Goal: Information Seeking & Learning: Learn about a topic

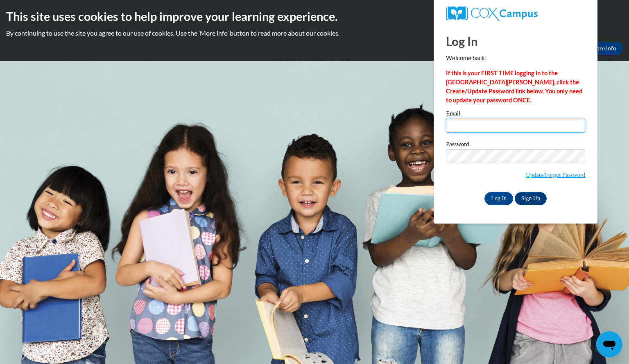
click at [453, 125] on input "Email" at bounding box center [515, 126] width 139 height 14
type input "butlertamara@yahoo.com"
click at [507, 196] on input "Log In" at bounding box center [499, 198] width 29 height 13
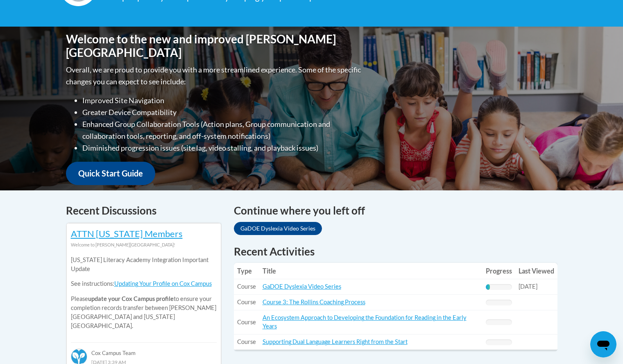
scroll to position [180, 0]
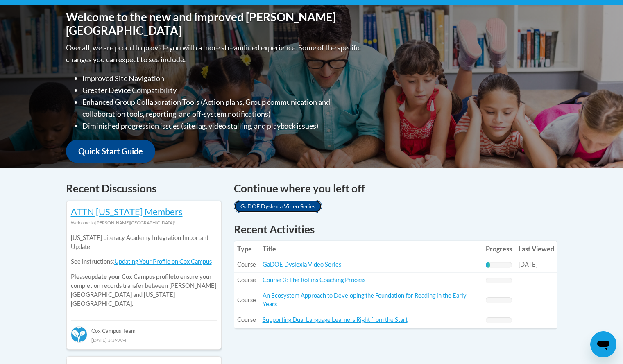
click at [256, 204] on link "GaDOE Dyslexia Video Series" at bounding box center [278, 206] width 88 height 13
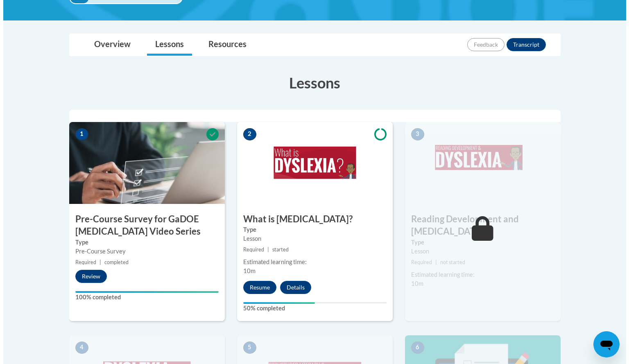
scroll to position [180, 0]
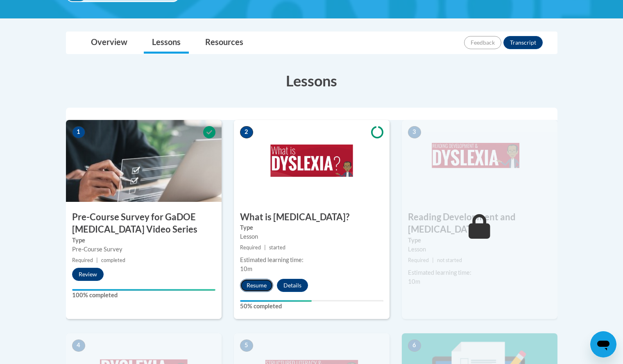
click at [259, 287] on button "Resume" at bounding box center [256, 285] width 33 height 13
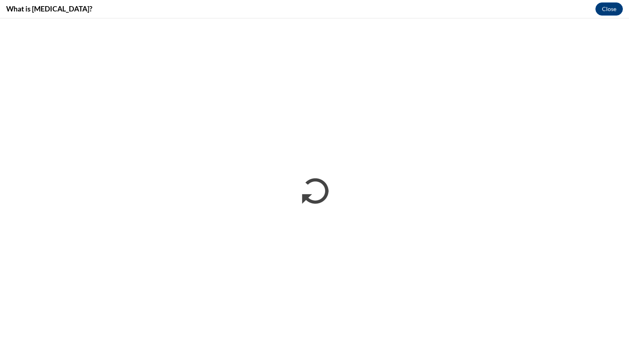
scroll to position [0, 0]
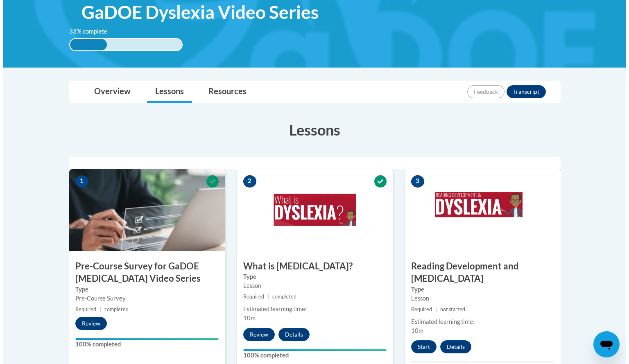
scroll to position [147, 0]
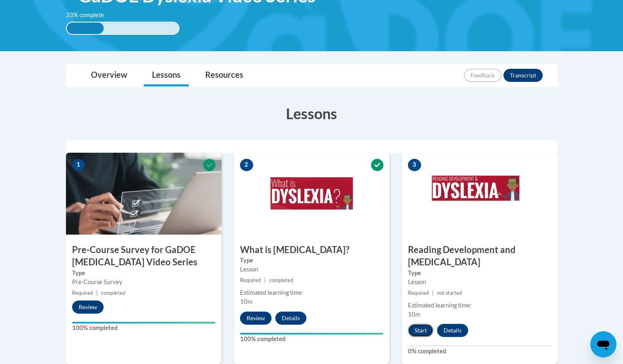
click at [416, 324] on button "Start" at bounding box center [420, 330] width 25 height 13
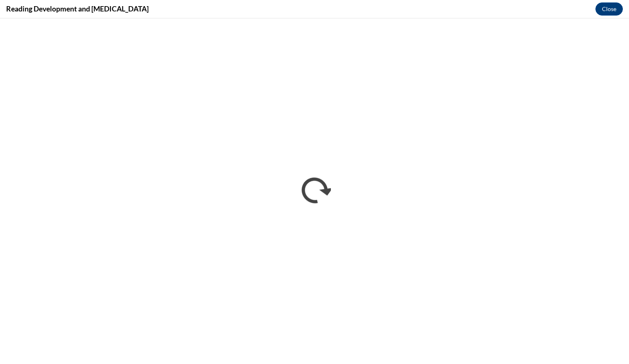
scroll to position [0, 0]
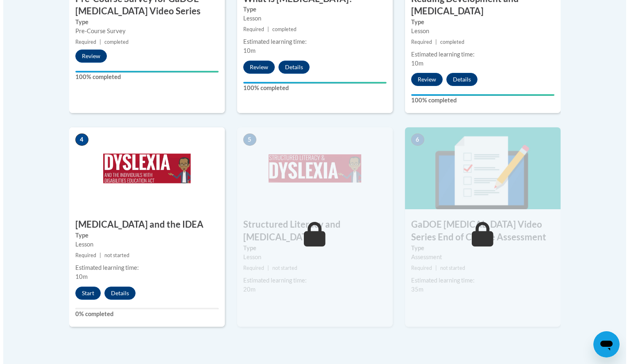
scroll to position [400, 0]
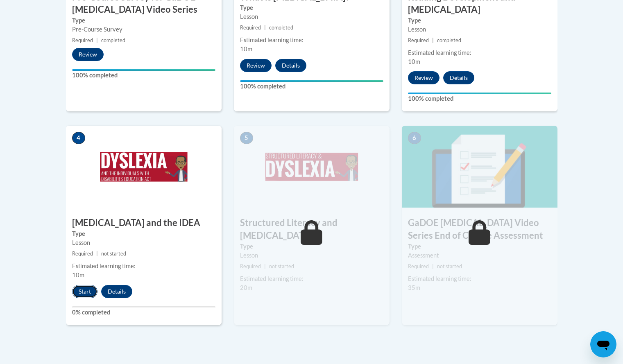
click at [86, 285] on button "Start" at bounding box center [84, 291] width 25 height 13
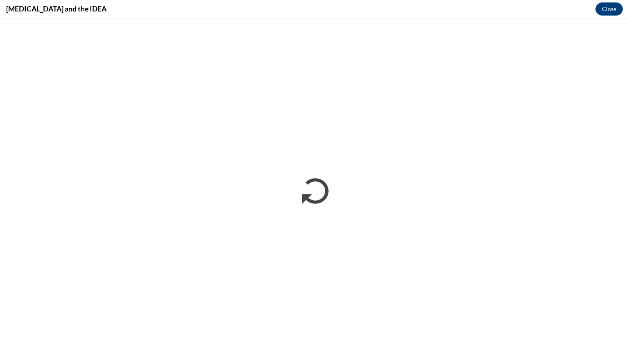
scroll to position [0, 0]
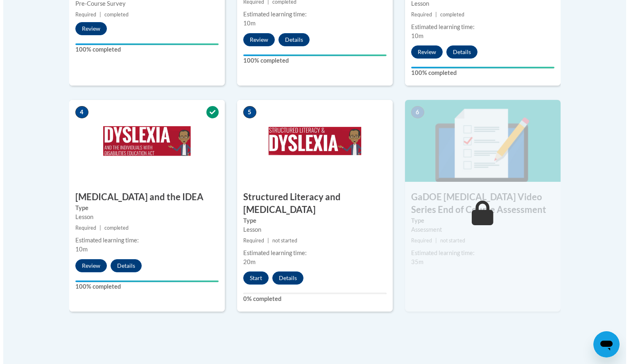
scroll to position [410, 0]
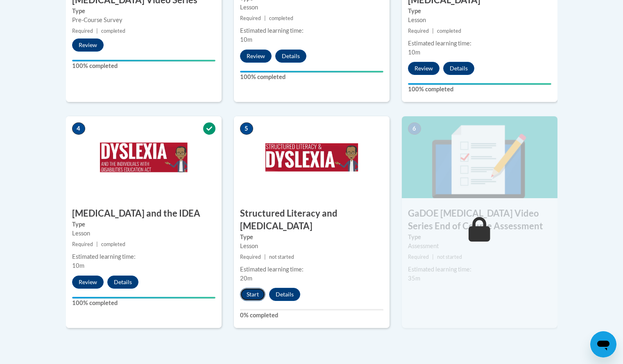
click at [254, 288] on button "Start" at bounding box center [252, 294] width 25 height 13
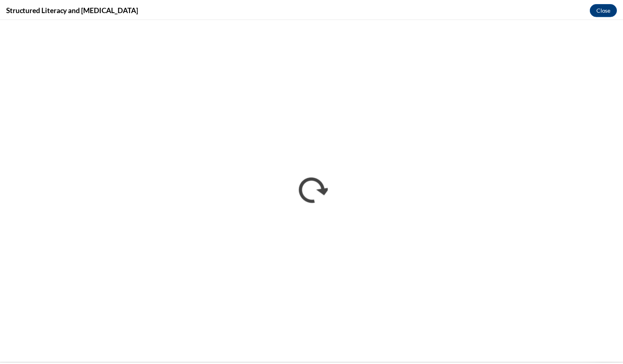
scroll to position [0, 0]
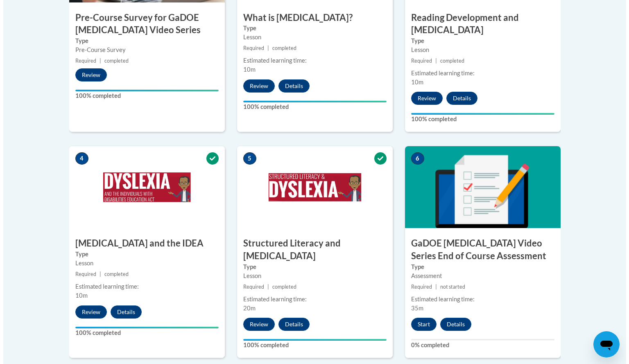
scroll to position [410, 0]
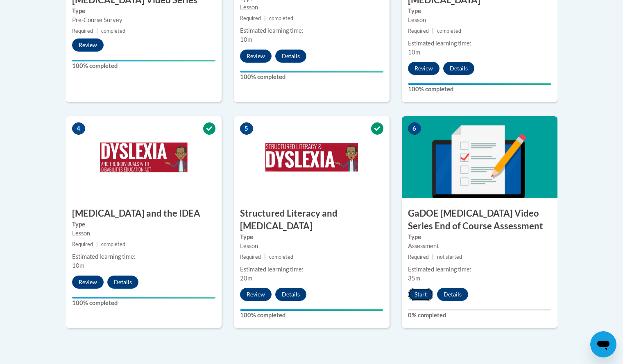
click at [420, 288] on button "Start" at bounding box center [420, 294] width 25 height 13
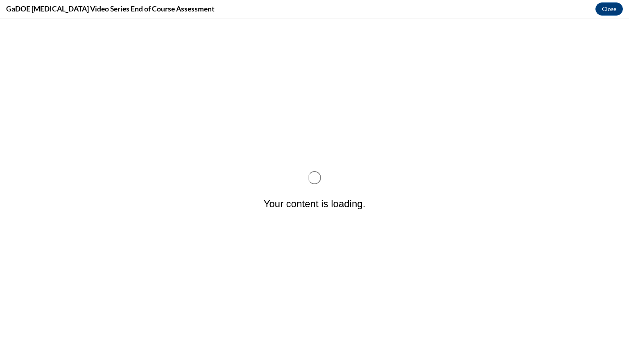
scroll to position [0, 0]
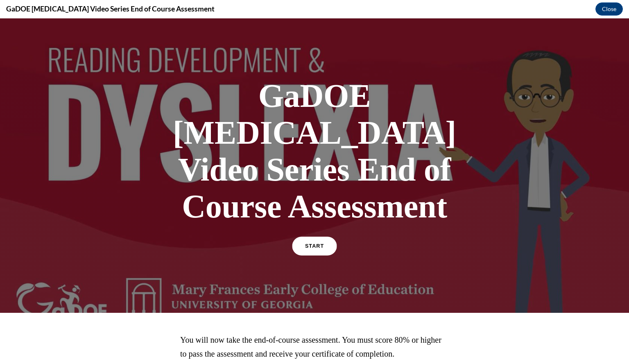
click at [309, 243] on span "START" at bounding box center [314, 246] width 19 height 6
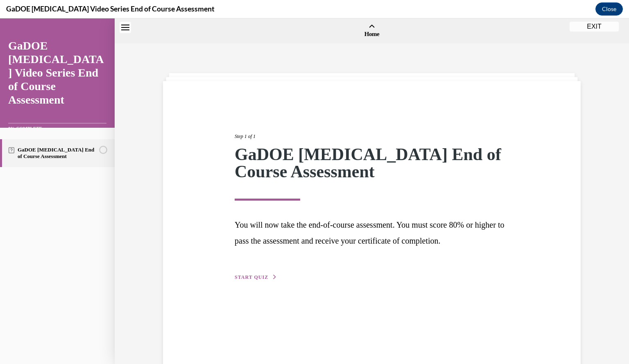
scroll to position [25, 0]
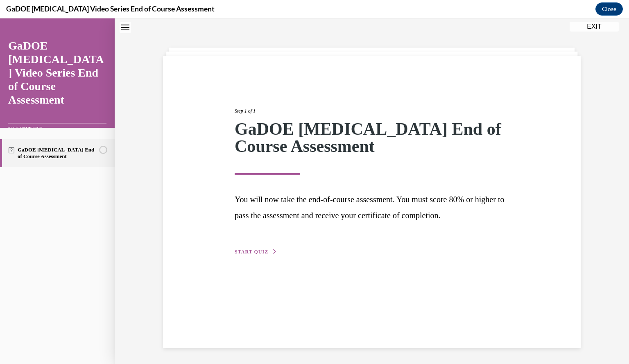
click at [241, 249] on span "START QUIZ" at bounding box center [252, 252] width 34 height 6
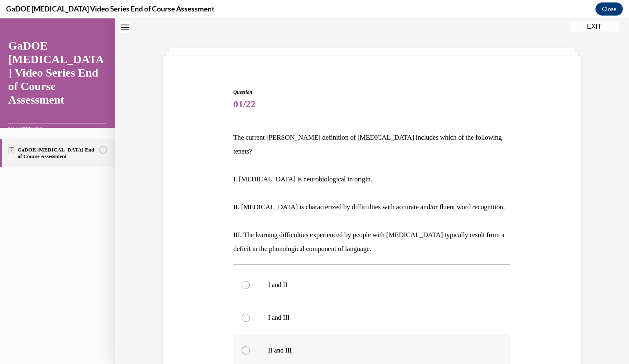
click at [245, 347] on div at bounding box center [246, 351] width 8 height 8
click at [245, 347] on input "II and III" at bounding box center [246, 351] width 8 height 8
radio input "true"
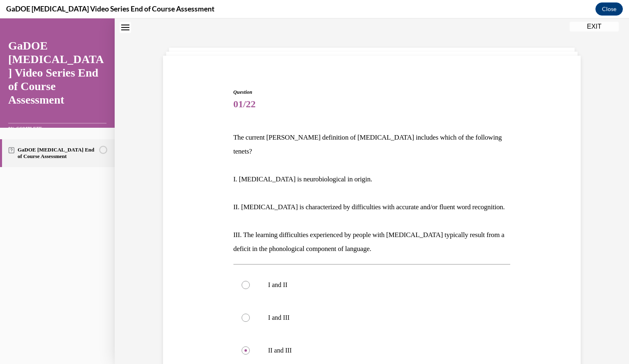
scroll to position [165, 0]
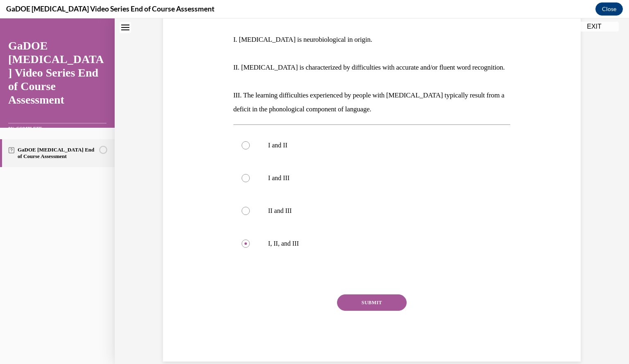
click at [366, 295] on button "SUBMIT" at bounding box center [372, 303] width 70 height 16
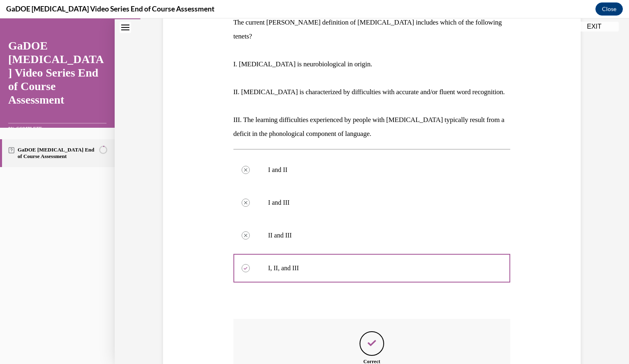
scroll to position [231, 0]
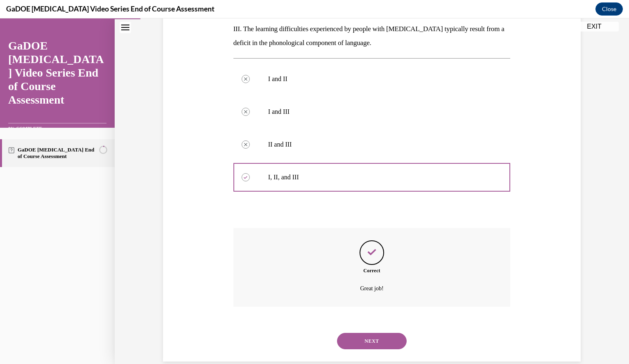
click at [356, 333] on button "NEXT" at bounding box center [372, 341] width 70 height 16
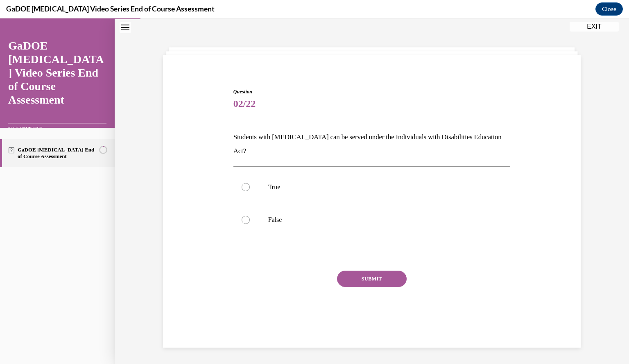
scroll to position [26, 0]
click at [242, 183] on div at bounding box center [246, 187] width 8 height 8
click at [242, 183] on input "True" at bounding box center [246, 187] width 8 height 8
radio input "true"
click at [364, 271] on button "SUBMIT" at bounding box center [372, 279] width 70 height 16
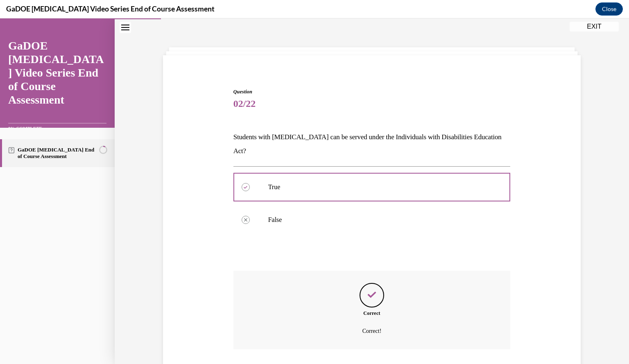
scroll to position [68, 0]
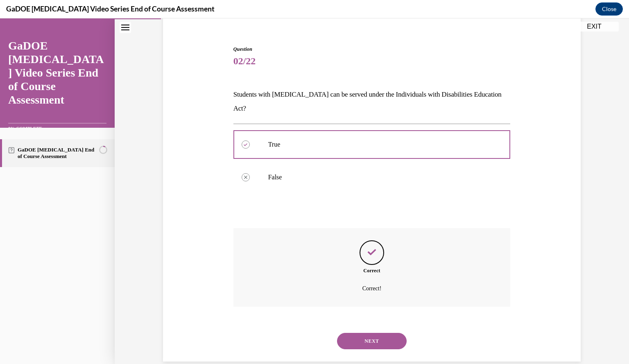
click at [361, 333] on button "NEXT" at bounding box center [372, 341] width 70 height 16
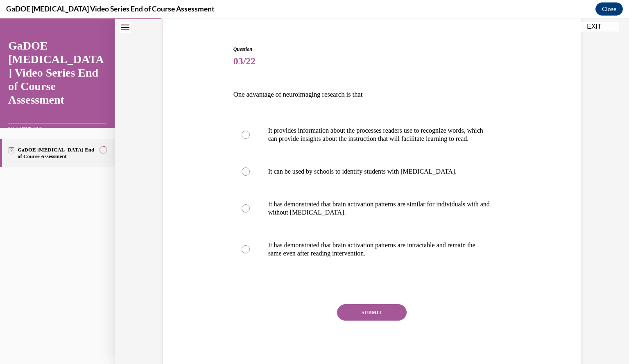
scroll to position [43, 0]
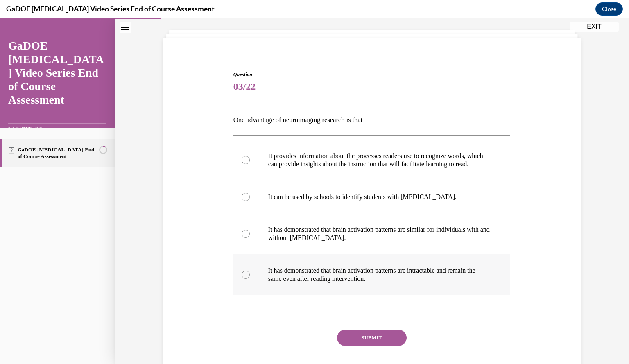
click at [245, 279] on div at bounding box center [246, 275] width 8 height 8
click at [245, 279] on input "It has demonstrated that brain activation patterns are intractable and remain t…" at bounding box center [246, 275] width 8 height 8
radio input "true"
click at [368, 346] on button "SUBMIT" at bounding box center [372, 338] width 70 height 16
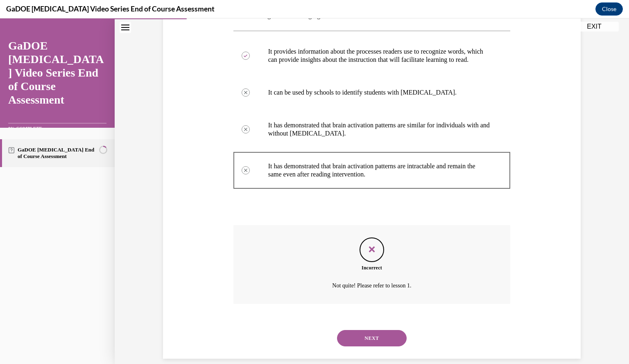
scroll to position [164, 0]
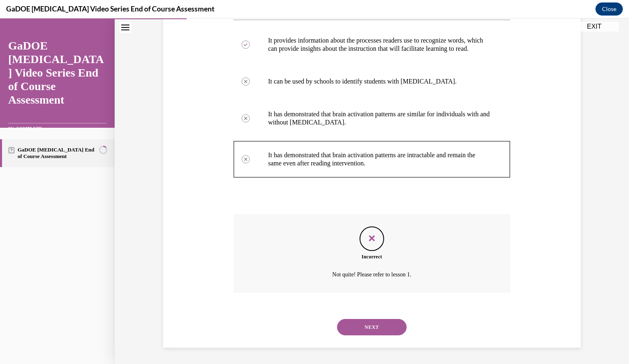
click at [349, 328] on button "NEXT" at bounding box center [372, 327] width 70 height 16
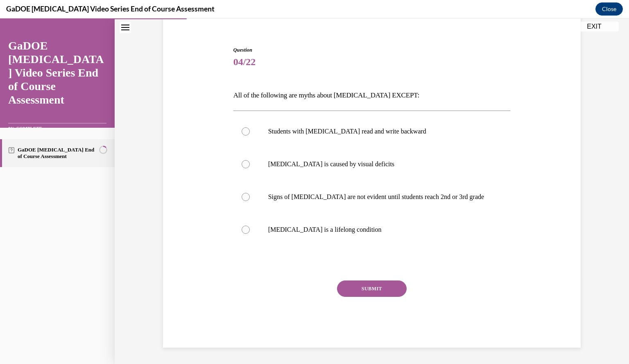
scroll to position [68, 0]
click at [247, 170] on label "Dyslexia is caused by visual deficits" at bounding box center [372, 164] width 277 height 33
click at [247, 168] on input "Dyslexia is caused by visual deficits" at bounding box center [246, 164] width 8 height 8
radio input "true"
click at [353, 287] on button "SUBMIT" at bounding box center [372, 289] width 70 height 16
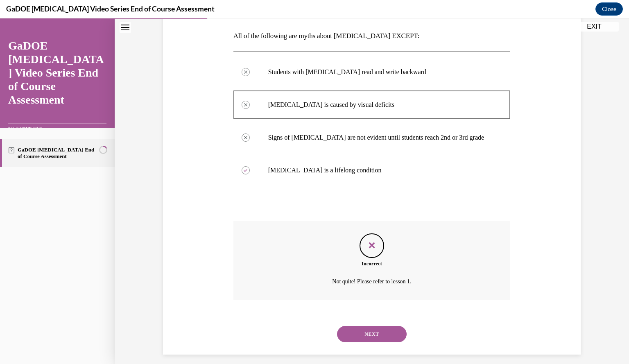
scroll to position [134, 0]
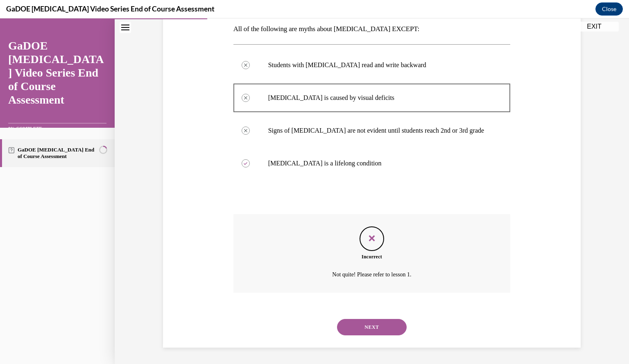
click at [367, 329] on button "NEXT" at bounding box center [372, 327] width 70 height 16
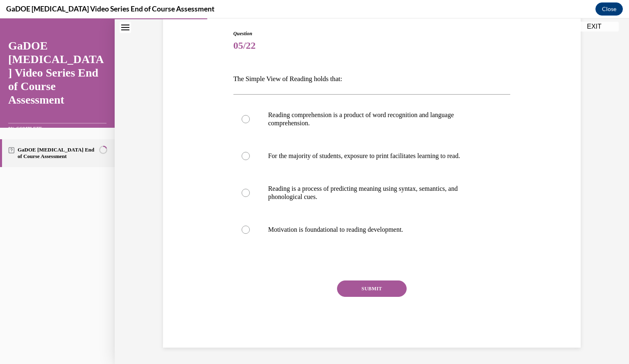
scroll to position [84, 0]
click at [242, 193] on div at bounding box center [246, 193] width 8 height 8
click at [242, 193] on input "Reading is a process of predicting meaning using syntax, semantics, and phonolo…" at bounding box center [246, 193] width 8 height 8
radio input "true"
click at [349, 287] on button "SUBMIT" at bounding box center [372, 289] width 70 height 16
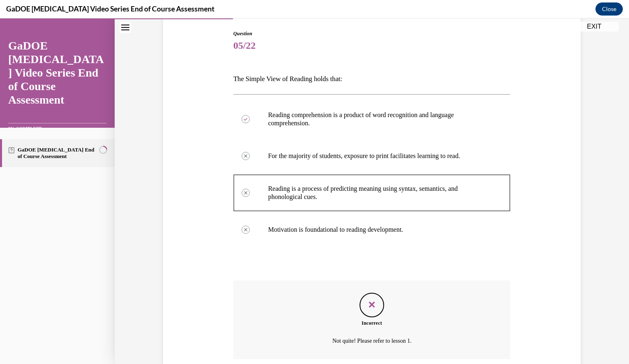
scroll to position [150, 0]
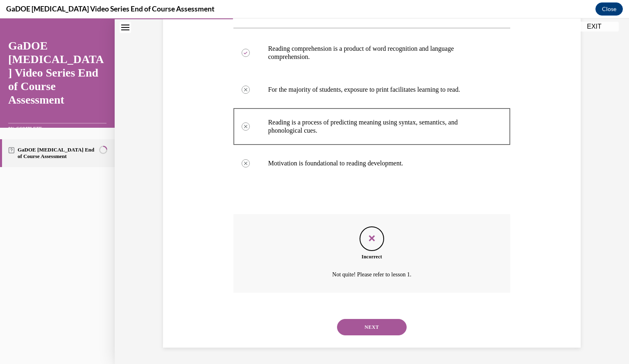
click at [363, 328] on button "NEXT" at bounding box center [372, 327] width 70 height 16
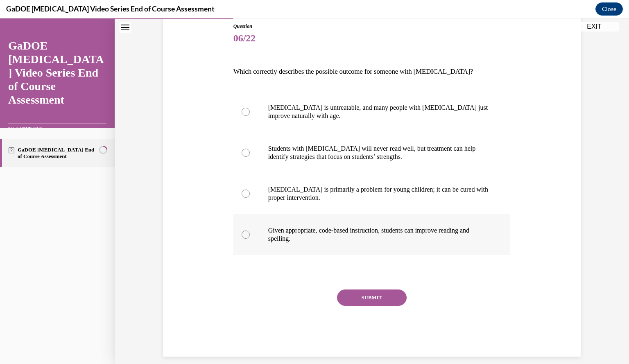
click at [242, 235] on div at bounding box center [246, 235] width 8 height 8
click at [242, 235] on input "Given appropriate, code-based instruction, students can improve reading and spe…" at bounding box center [246, 235] width 8 height 8
radio input "true"
click at [376, 300] on button "SUBMIT" at bounding box center [372, 298] width 70 height 16
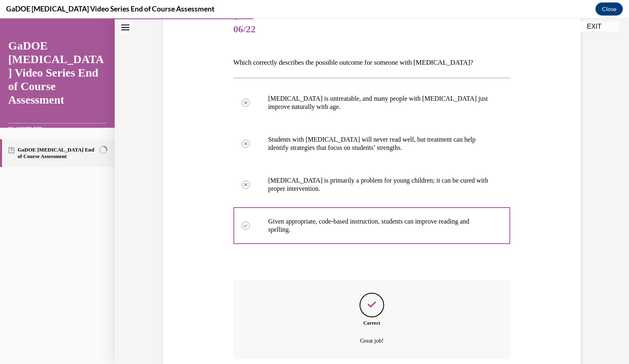
scroll to position [167, 0]
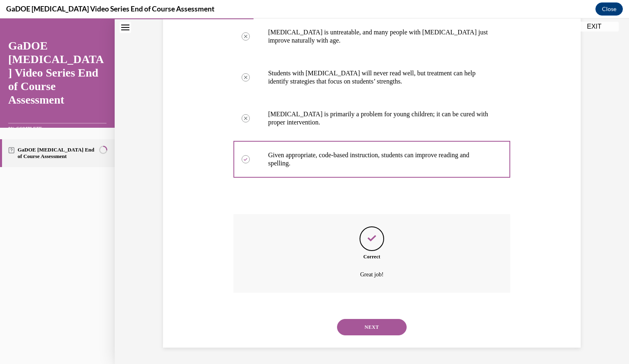
click at [369, 330] on button "NEXT" at bounding box center [372, 327] width 70 height 16
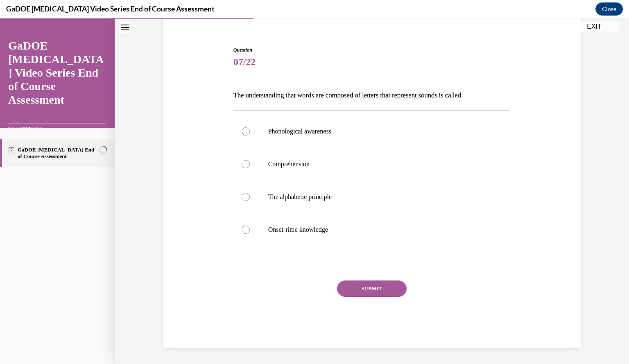
scroll to position [68, 0]
click at [243, 163] on div at bounding box center [246, 164] width 8 height 8
click at [243, 163] on input "Comprehension" at bounding box center [246, 164] width 8 height 8
radio input "true"
click at [350, 286] on button "SUBMIT" at bounding box center [372, 289] width 70 height 16
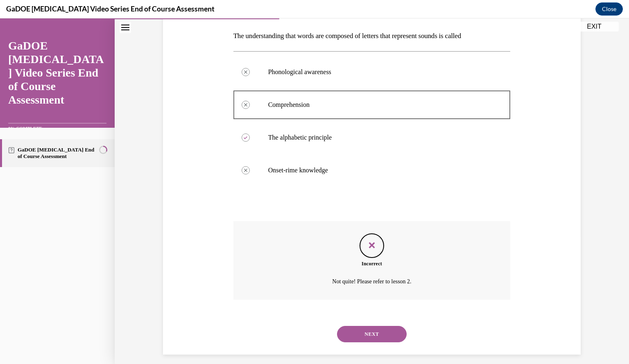
scroll to position [134, 0]
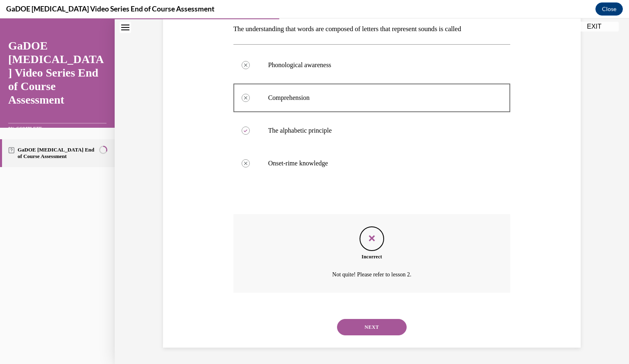
click at [374, 327] on button "NEXT" at bounding box center [372, 327] width 70 height 16
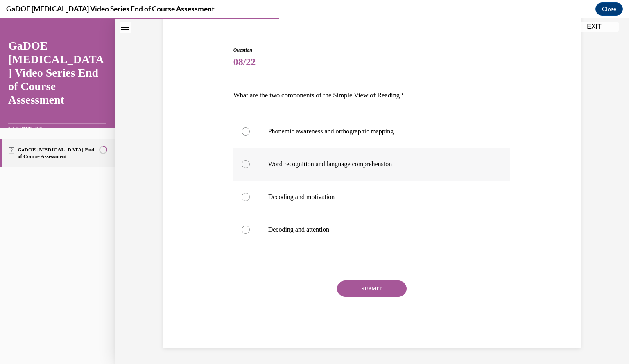
click at [242, 163] on div at bounding box center [246, 164] width 8 height 8
click at [242, 163] on input "Word recognition and language comprehension" at bounding box center [246, 164] width 8 height 8
radio input "true"
click at [352, 286] on button "SUBMIT" at bounding box center [372, 289] width 70 height 16
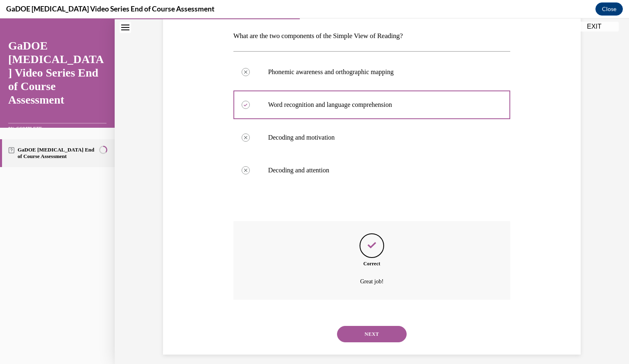
scroll to position [134, 0]
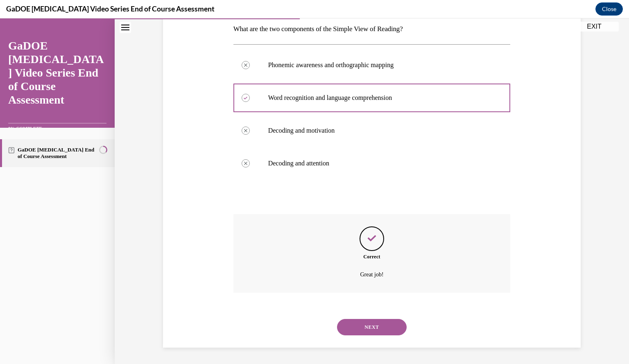
click at [371, 325] on button "NEXT" at bounding box center [372, 327] width 70 height 16
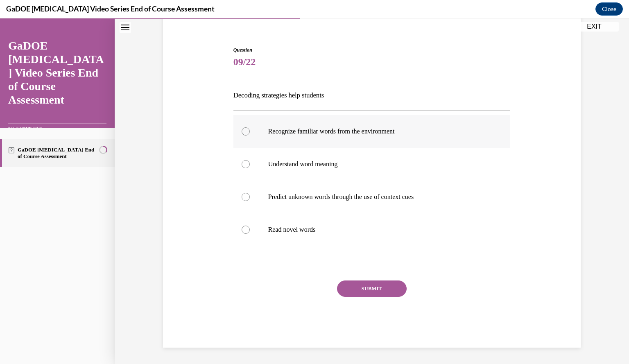
click at [242, 130] on div at bounding box center [246, 131] width 8 height 8
click at [242, 130] on input "Recognize familiar words from the environment" at bounding box center [246, 131] width 8 height 8
radio input "true"
click at [350, 286] on button "SUBMIT" at bounding box center [372, 289] width 70 height 16
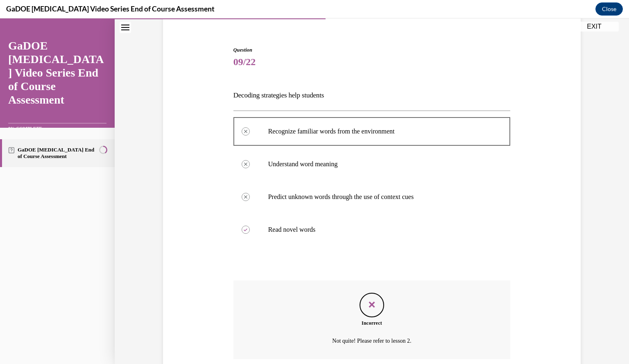
scroll to position [134, 0]
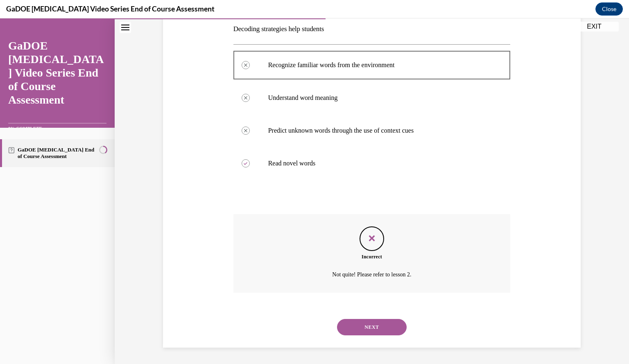
click at [366, 332] on button "NEXT" at bounding box center [372, 327] width 70 height 16
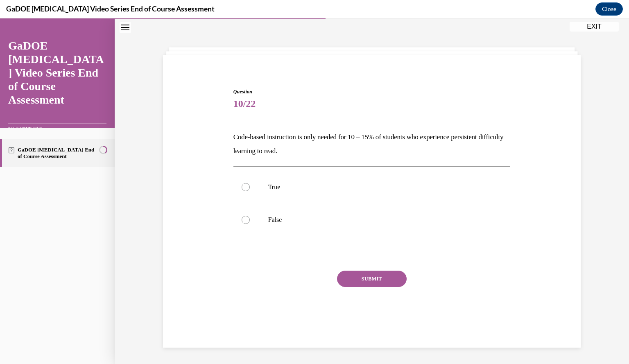
scroll to position [26, 0]
click at [242, 219] on div at bounding box center [246, 220] width 8 height 8
click at [242, 219] on input "False" at bounding box center [246, 220] width 8 height 8
radio input "true"
click at [366, 274] on button "SUBMIT" at bounding box center [372, 279] width 70 height 16
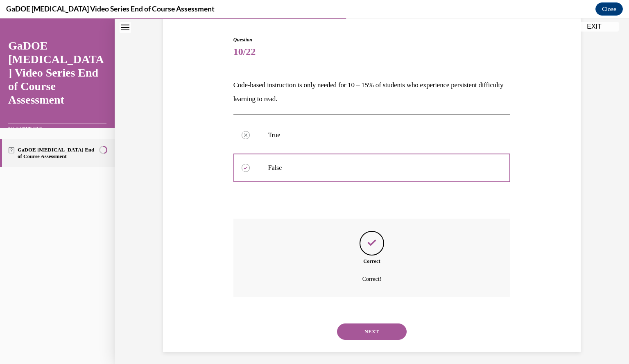
scroll to position [82, 0]
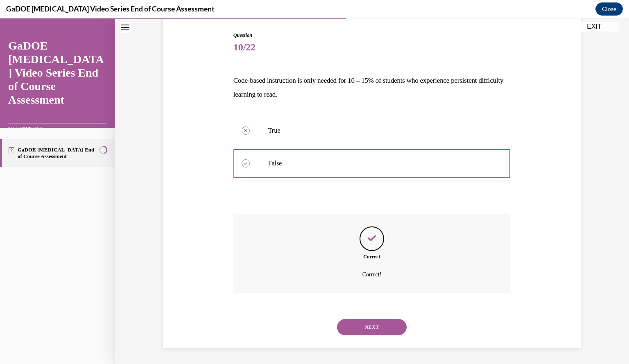
click at [363, 329] on button "NEXT" at bounding box center [372, 327] width 70 height 16
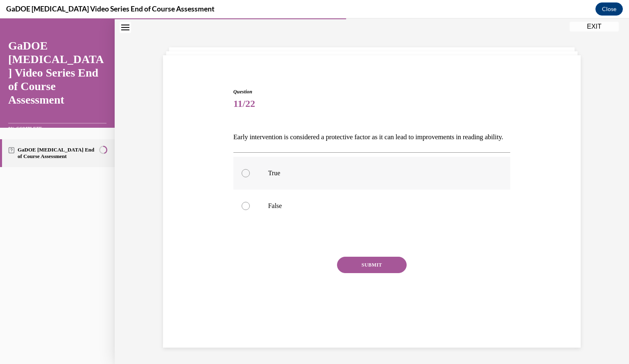
click at [239, 184] on label "True" at bounding box center [372, 173] width 277 height 33
click at [242, 177] on input "True" at bounding box center [246, 173] width 8 height 8
radio input "true"
click at [378, 273] on button "SUBMIT" at bounding box center [372, 265] width 70 height 16
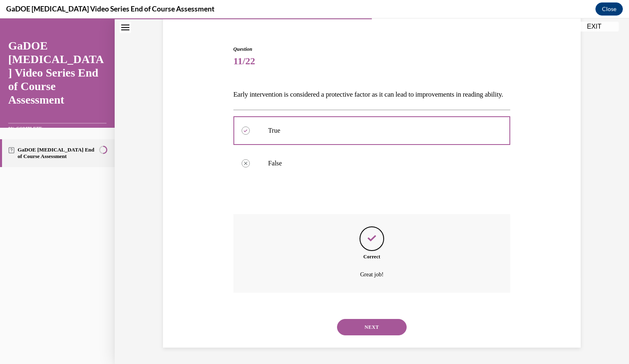
scroll to position [82, 0]
click at [357, 330] on button "NEXT" at bounding box center [372, 327] width 70 height 16
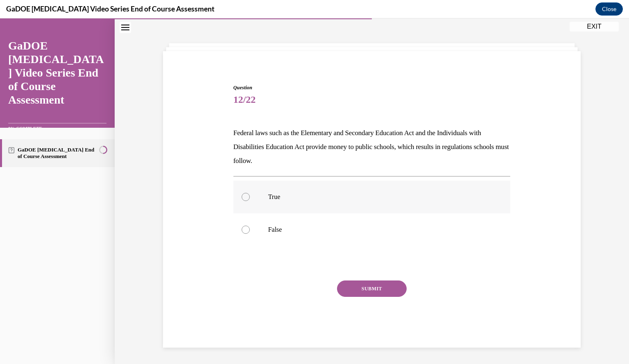
click at [242, 195] on div at bounding box center [246, 197] width 8 height 8
click at [242, 195] on input "True" at bounding box center [246, 197] width 8 height 8
radio input "true"
click at [349, 293] on button "SUBMIT" at bounding box center [372, 289] width 70 height 16
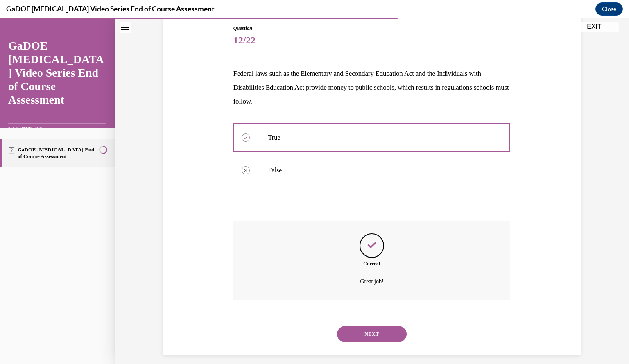
scroll to position [96, 0]
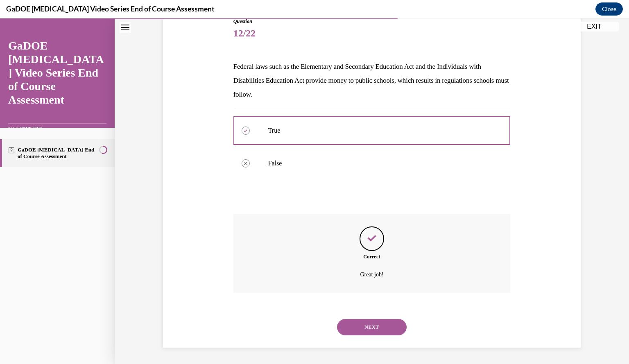
click at [378, 329] on button "NEXT" at bounding box center [372, 327] width 70 height 16
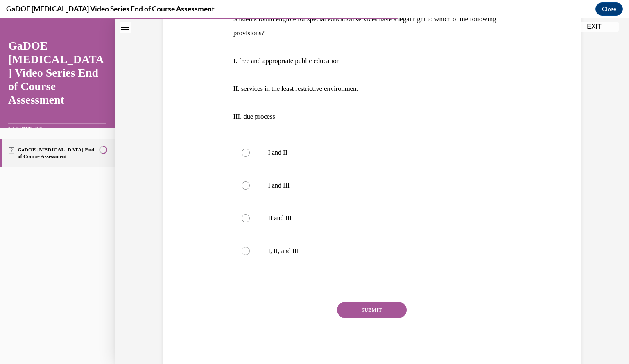
scroll to position [165, 0]
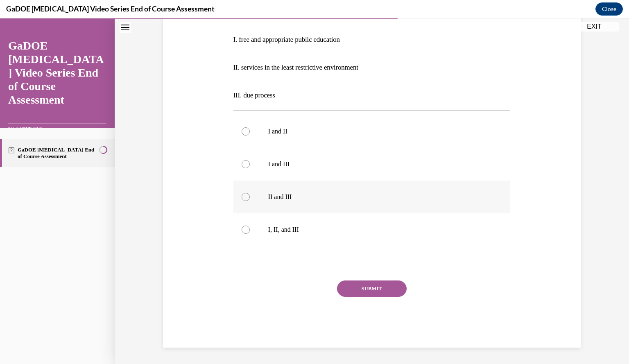
click at [242, 199] on div at bounding box center [246, 197] width 8 height 8
click at [242, 199] on input "II and III" at bounding box center [246, 197] width 8 height 8
radio input "true"
click at [356, 285] on button "SUBMIT" at bounding box center [372, 289] width 70 height 16
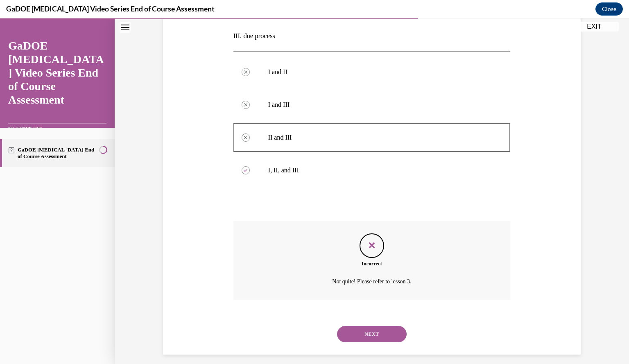
scroll to position [231, 0]
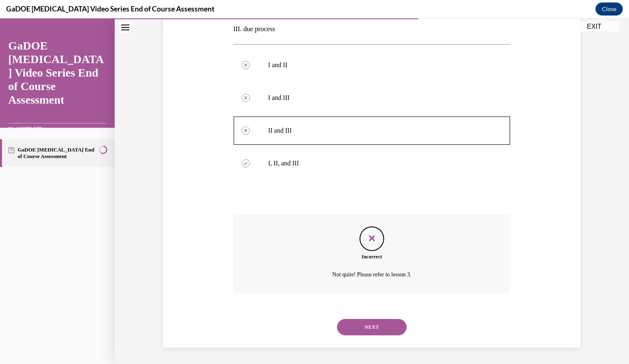
click at [365, 330] on button "NEXT" at bounding box center [372, 327] width 70 height 16
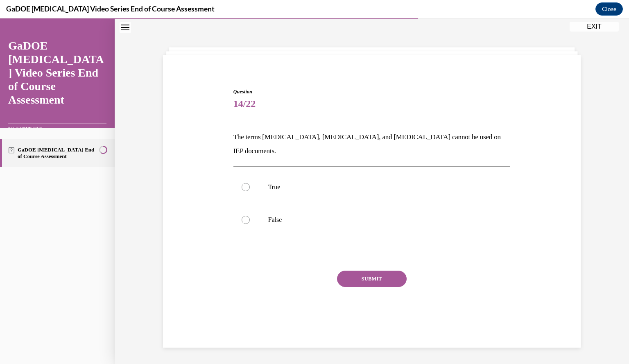
scroll to position [26, 0]
click at [242, 216] on div at bounding box center [246, 220] width 8 height 8
click at [242, 216] on input "False" at bounding box center [246, 220] width 8 height 8
radio input "true"
click at [368, 271] on button "SUBMIT" at bounding box center [372, 279] width 70 height 16
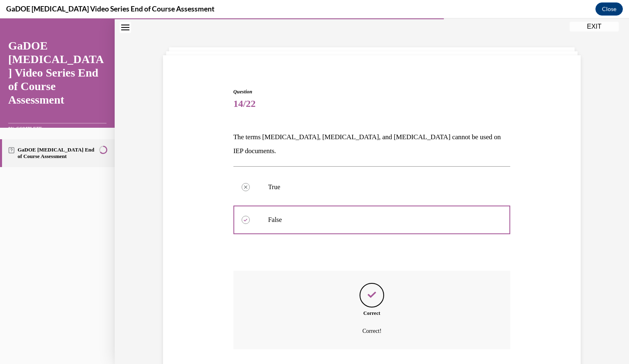
scroll to position [68, 0]
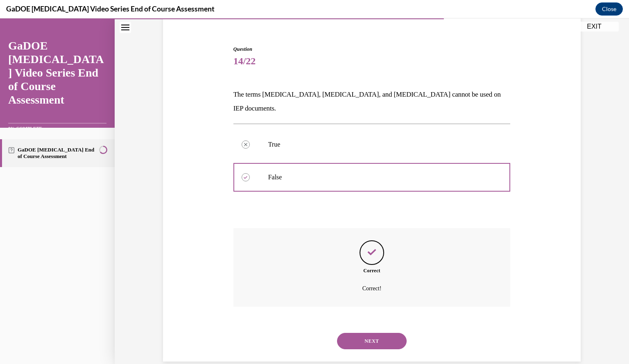
click at [372, 333] on button "NEXT" at bounding box center [372, 341] width 70 height 16
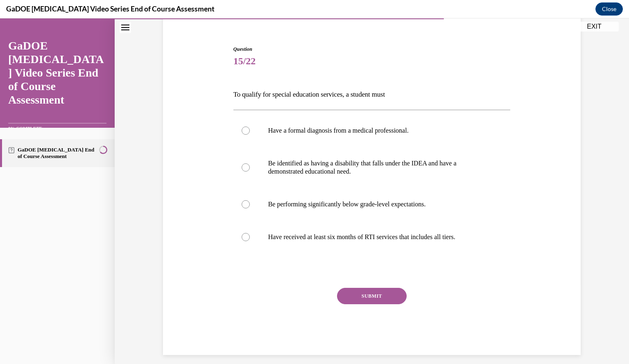
scroll to position [43, 0]
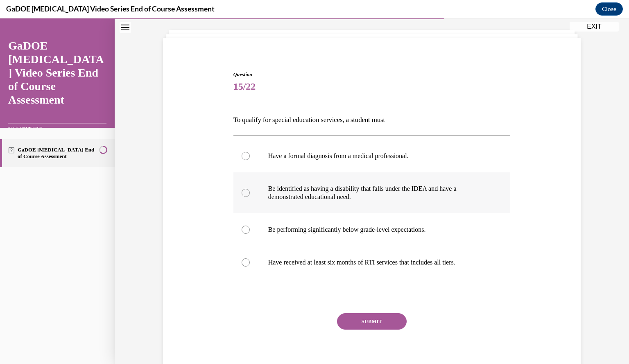
click at [245, 194] on div at bounding box center [246, 193] width 8 height 8
click at [245, 194] on input "Be identified as having a disability that falls under the IDEA and have a demon…" at bounding box center [246, 193] width 8 height 8
radio input "true"
click at [356, 318] on button "SUBMIT" at bounding box center [372, 321] width 70 height 16
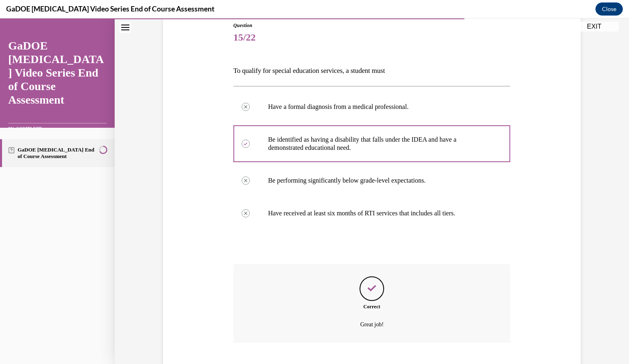
scroll to position [142, 0]
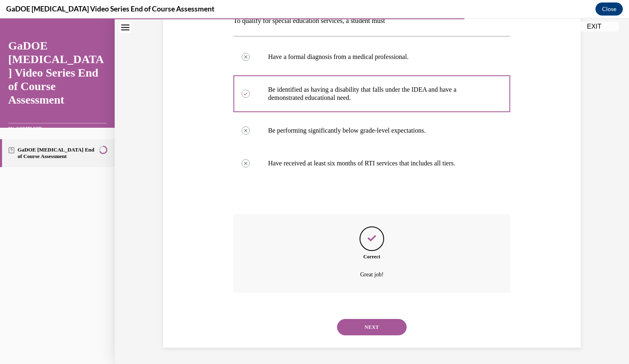
click at [360, 323] on button "NEXT" at bounding box center [372, 327] width 70 height 16
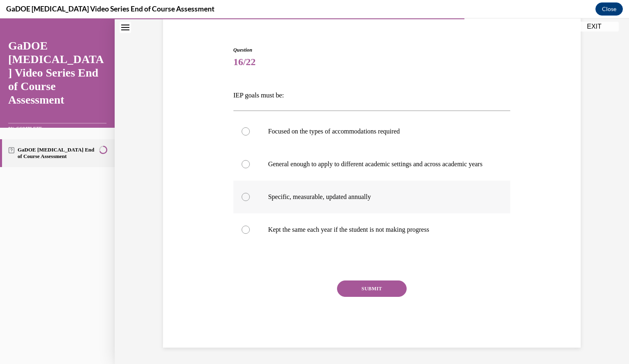
click at [242, 195] on div at bounding box center [246, 197] width 8 height 8
click at [242, 195] on input "Specific, measurable, updated annually" at bounding box center [246, 197] width 8 height 8
radio input "true"
click at [370, 291] on button "SUBMIT" at bounding box center [372, 289] width 70 height 16
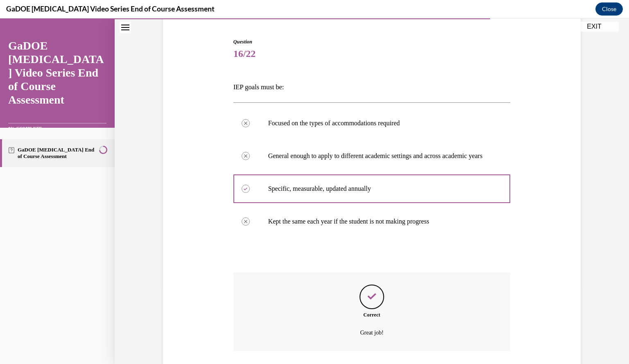
scroll to position [142, 0]
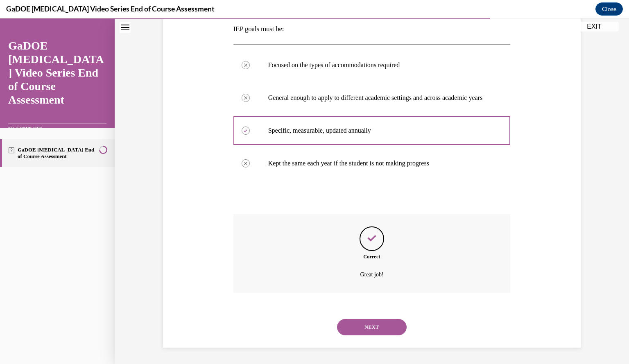
click at [372, 324] on button "NEXT" at bounding box center [372, 327] width 70 height 16
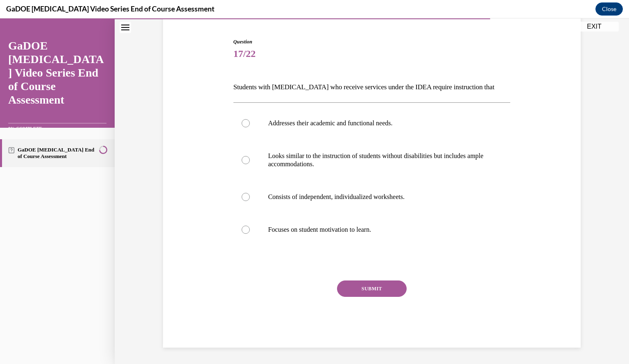
scroll to position [76, 0]
click at [242, 158] on div at bounding box center [246, 160] width 8 height 8
click at [242, 158] on input "Looks similar to the instruction of students without disabilities but includes …" at bounding box center [246, 160] width 8 height 8
radio input "true"
click at [367, 282] on button "SUBMIT" at bounding box center [372, 289] width 70 height 16
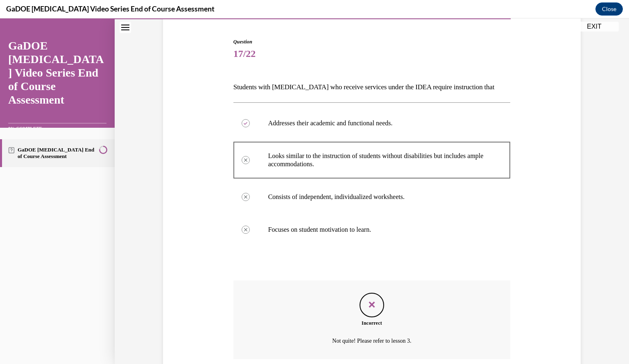
scroll to position [142, 0]
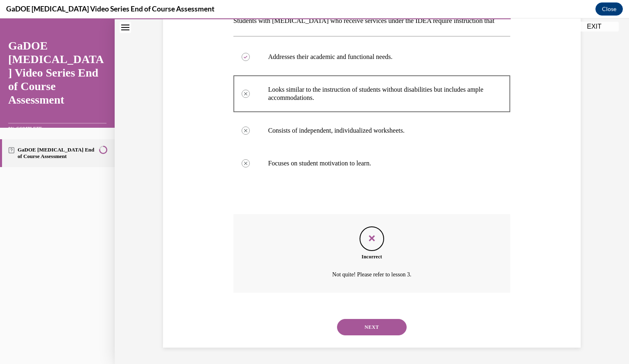
click at [352, 327] on button "NEXT" at bounding box center [372, 327] width 70 height 16
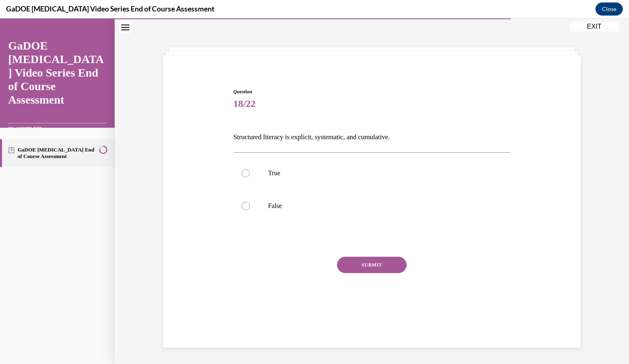
scroll to position [26, 0]
click at [243, 172] on div at bounding box center [246, 173] width 8 height 8
click at [243, 172] on input "True" at bounding box center [246, 173] width 8 height 8
radio input "true"
click at [359, 265] on button "SUBMIT" at bounding box center [372, 265] width 70 height 16
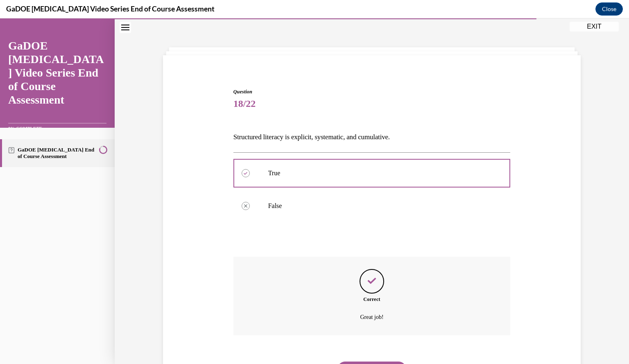
scroll to position [68, 0]
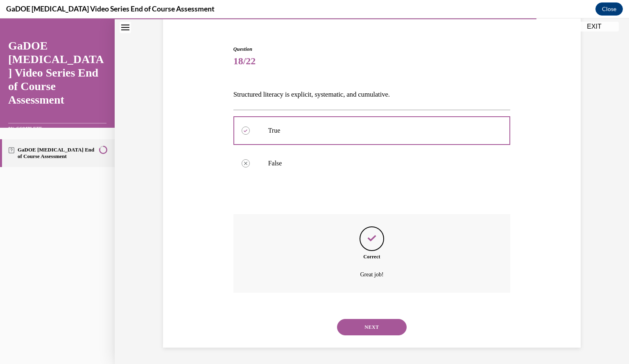
click at [362, 331] on button "NEXT" at bounding box center [372, 327] width 70 height 16
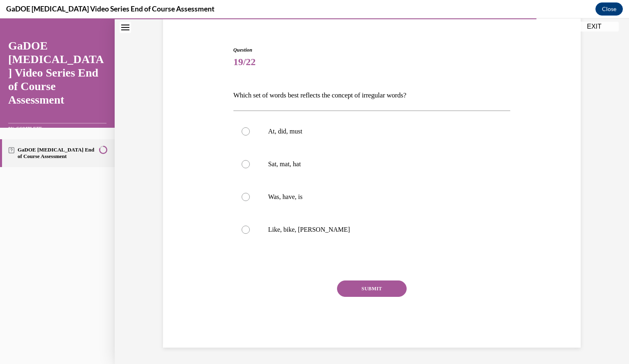
scroll to position [42, 0]
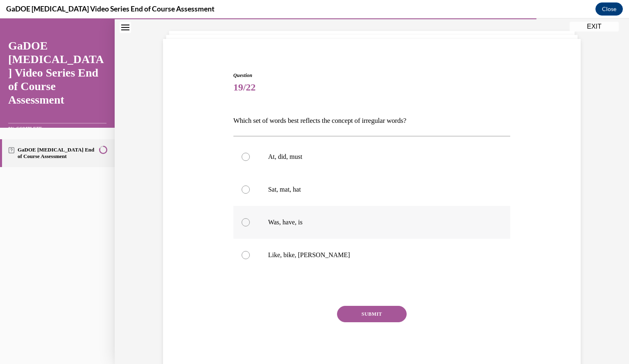
click at [242, 222] on div at bounding box center [246, 222] width 8 height 8
click at [242, 222] on input "Was, have, is" at bounding box center [246, 222] width 8 height 8
radio input "true"
click at [369, 313] on button "SUBMIT" at bounding box center [372, 314] width 70 height 16
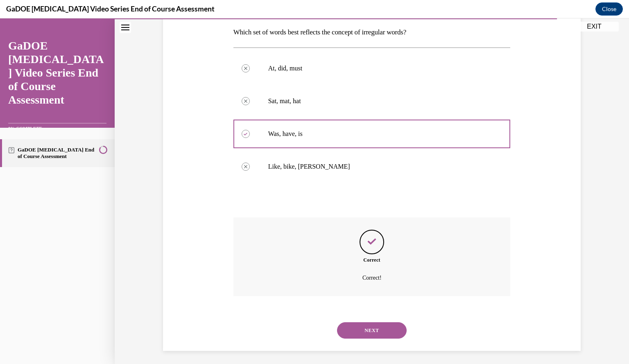
scroll to position [134, 0]
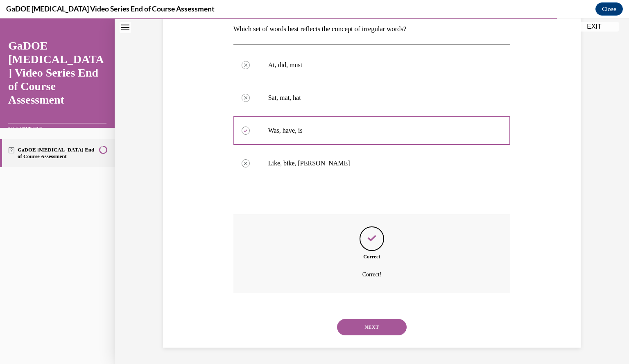
click at [373, 327] on button "NEXT" at bounding box center [372, 327] width 70 height 16
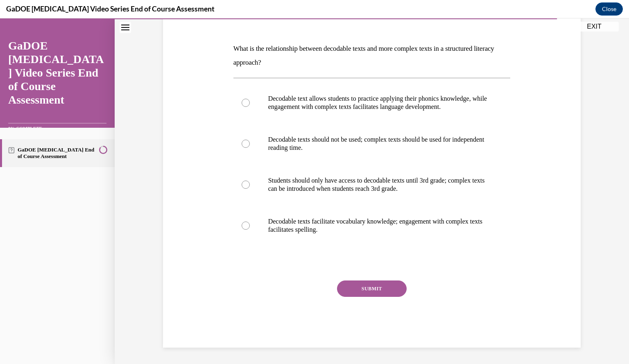
scroll to position [92, 0]
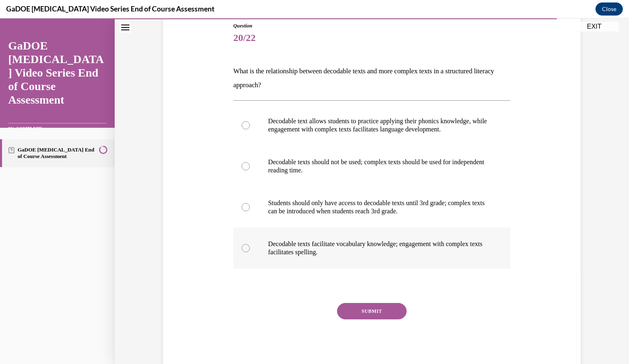
click at [244, 250] on div at bounding box center [246, 248] width 8 height 8
click at [244, 250] on input "Decodable texts facilitate vocabulary knowledge; engagement with complex texts …" at bounding box center [246, 248] width 8 height 8
radio input "true"
click at [363, 309] on button "SUBMIT" at bounding box center [372, 311] width 70 height 16
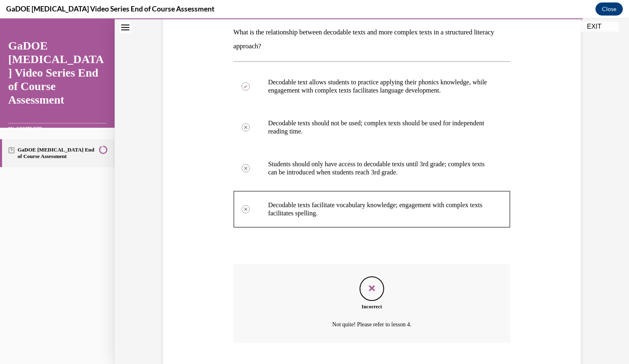
scroll to position [181, 0]
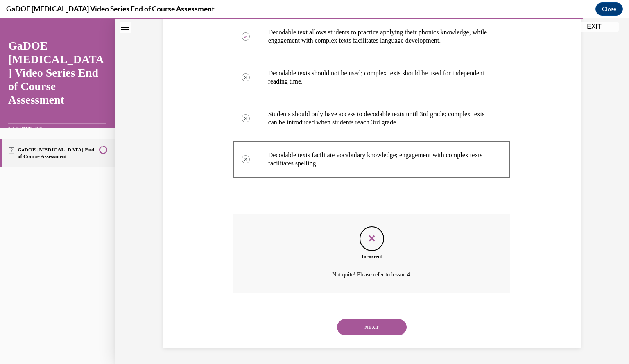
click at [361, 326] on button "NEXT" at bounding box center [372, 327] width 70 height 16
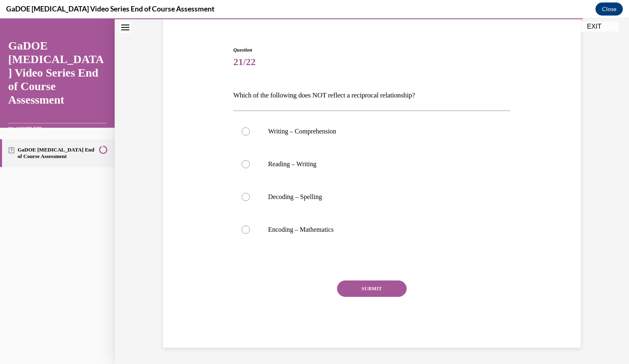
scroll to position [68, 0]
click at [242, 228] on div at bounding box center [246, 230] width 8 height 8
click at [242, 228] on input "Encoding – Mathematics" at bounding box center [246, 230] width 8 height 8
radio input "true"
click at [361, 292] on button "SUBMIT" at bounding box center [372, 289] width 70 height 16
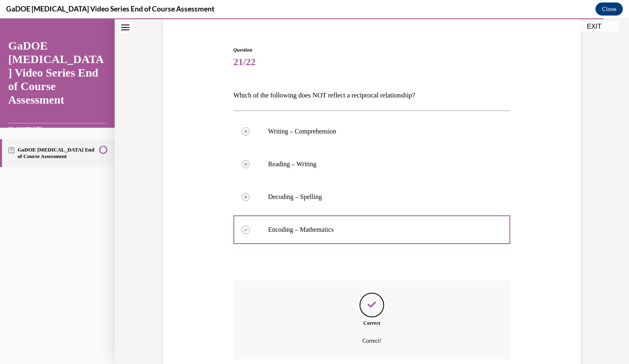
scroll to position [134, 0]
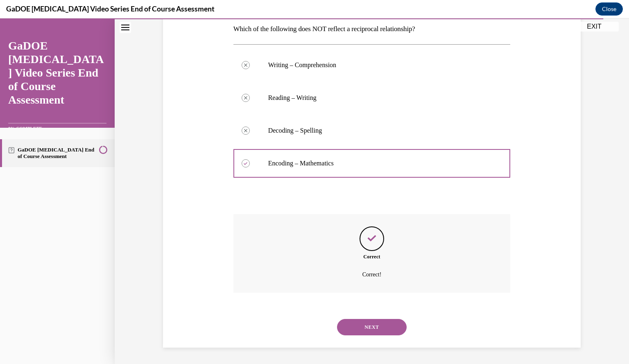
click at [358, 329] on button "NEXT" at bounding box center [372, 327] width 70 height 16
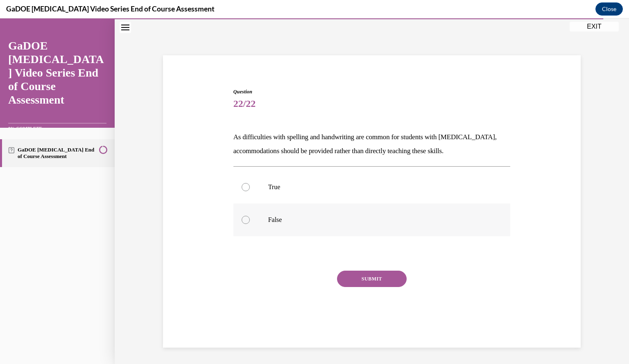
click at [243, 221] on div at bounding box center [246, 220] width 8 height 8
click at [243, 221] on input "False" at bounding box center [246, 220] width 8 height 8
radio input "true"
click at [356, 276] on button "SUBMIT" at bounding box center [372, 279] width 70 height 16
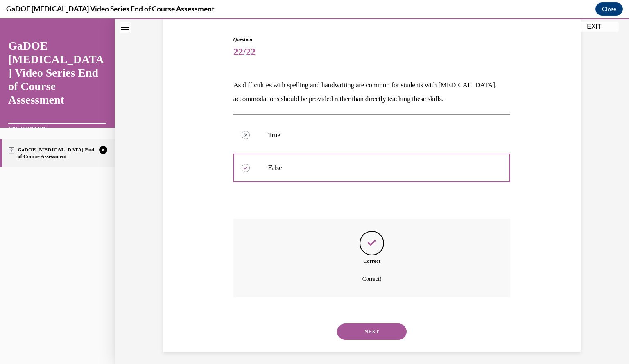
scroll to position [82, 0]
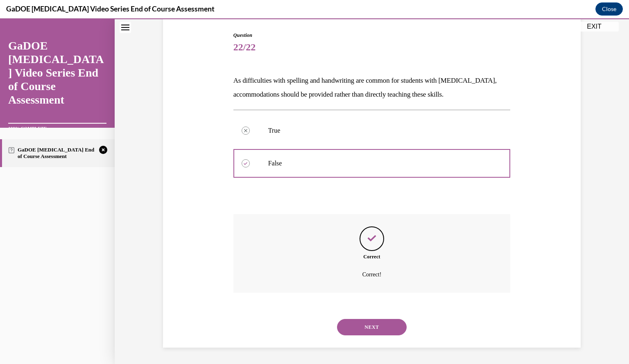
click at [368, 327] on button "NEXT" at bounding box center [372, 327] width 70 height 16
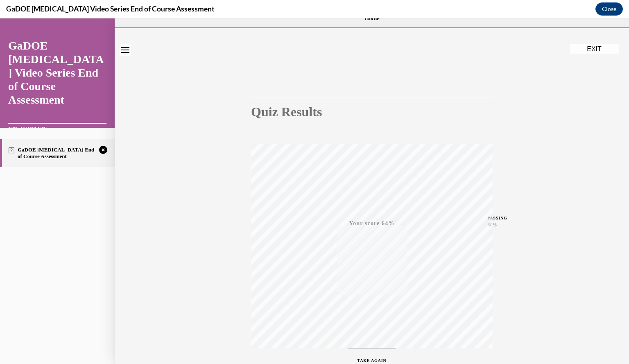
scroll to position [0, 0]
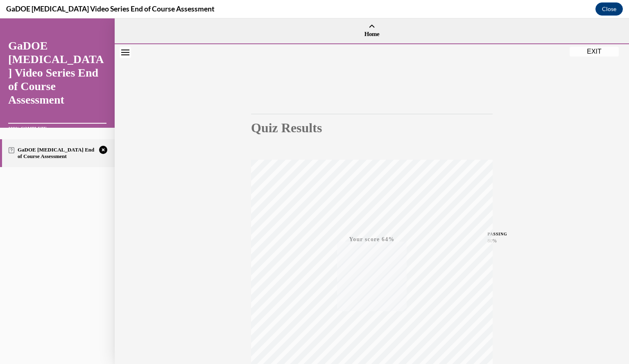
click at [597, 50] on button "EXIT" at bounding box center [594, 52] width 49 height 10
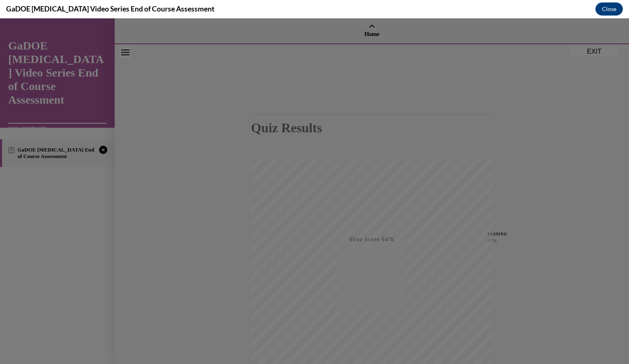
click at [0, 18] on div "Saving progress." at bounding box center [0, 18] width 0 height 0
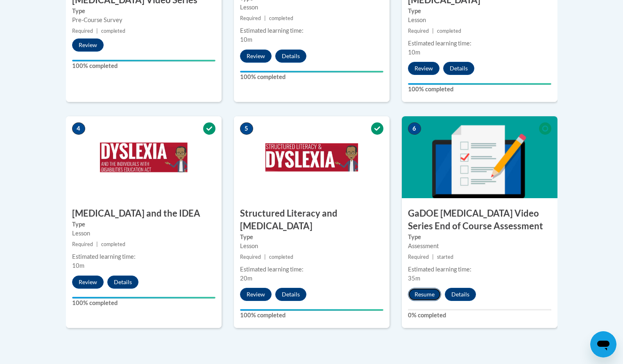
click at [423, 288] on button "Resume" at bounding box center [424, 294] width 33 height 13
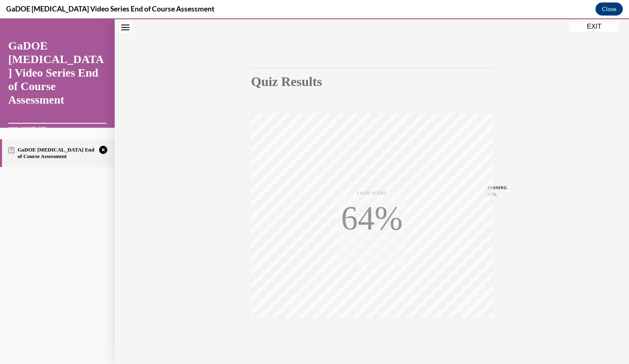
scroll to position [74, 0]
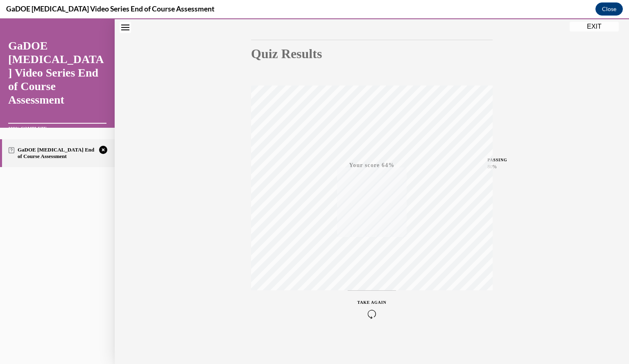
click at [369, 309] on div "TAKE AGAIN" at bounding box center [372, 308] width 29 height 19
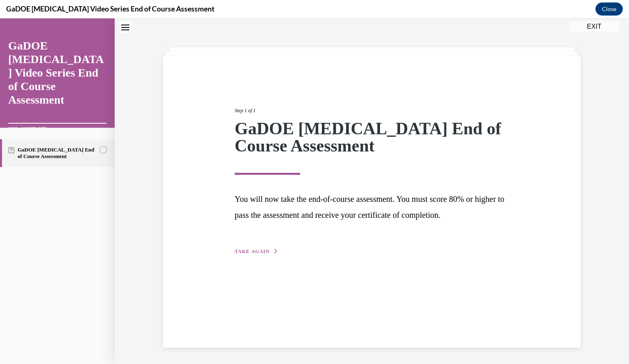
scroll to position [26, 0]
click at [253, 252] on span "TAKE AGAIN" at bounding box center [252, 252] width 35 height 6
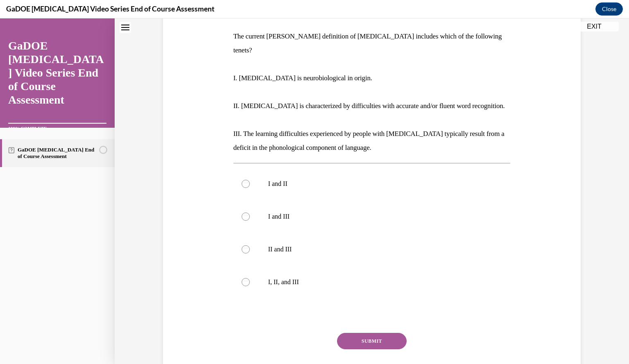
scroll to position [127, 0]
click at [246, 278] on div at bounding box center [246, 282] width 8 height 8
click at [246, 278] on input "I, II, and III" at bounding box center [246, 282] width 8 height 8
radio input "true"
click at [384, 333] on button "SUBMIT" at bounding box center [372, 341] width 70 height 16
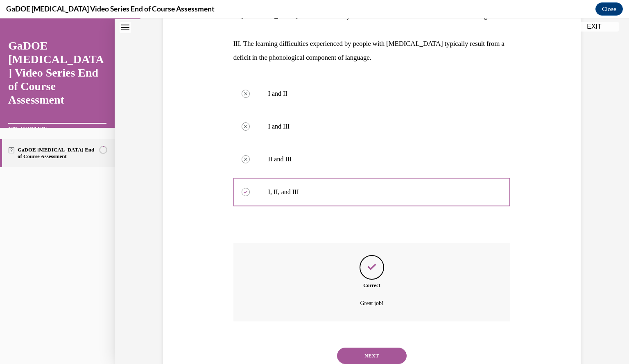
scroll to position [231, 0]
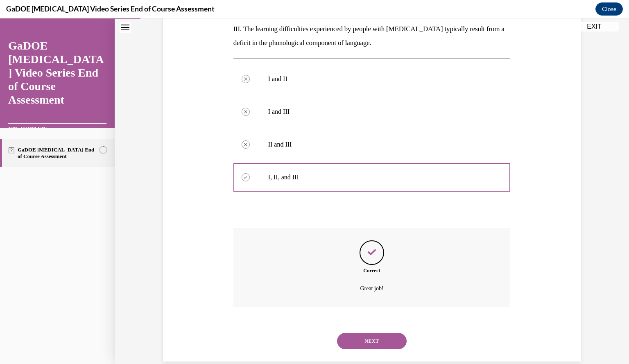
click at [371, 333] on button "NEXT" at bounding box center [372, 341] width 70 height 16
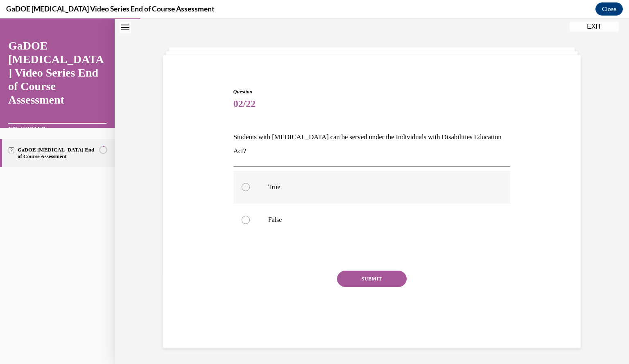
click at [242, 183] on div at bounding box center [246, 187] width 8 height 8
click at [242, 183] on input "True" at bounding box center [246, 187] width 8 height 8
radio input "true"
click at [368, 271] on button "SUBMIT" at bounding box center [372, 279] width 70 height 16
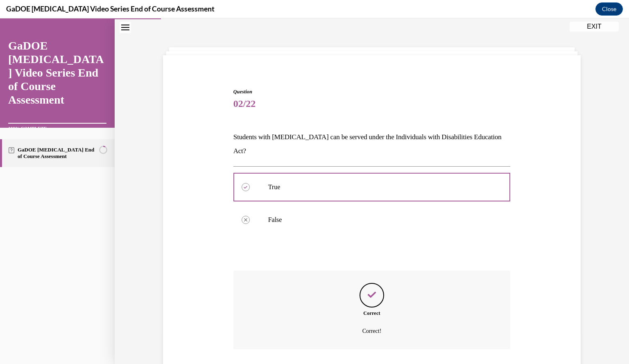
scroll to position [68, 0]
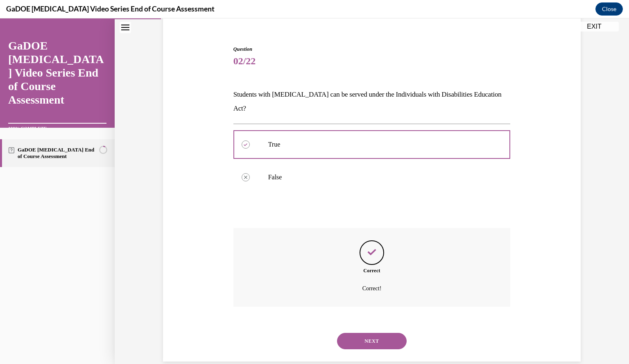
click at [383, 333] on button "NEXT" at bounding box center [372, 341] width 70 height 16
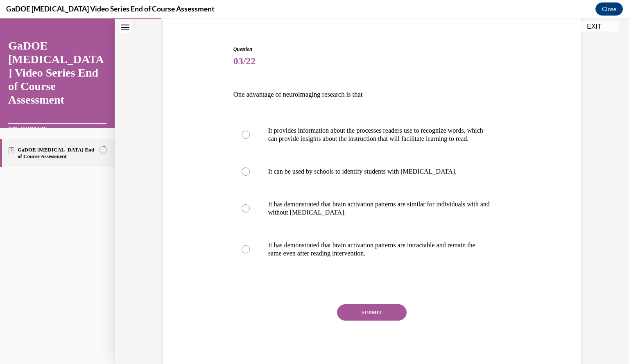
scroll to position [43, 0]
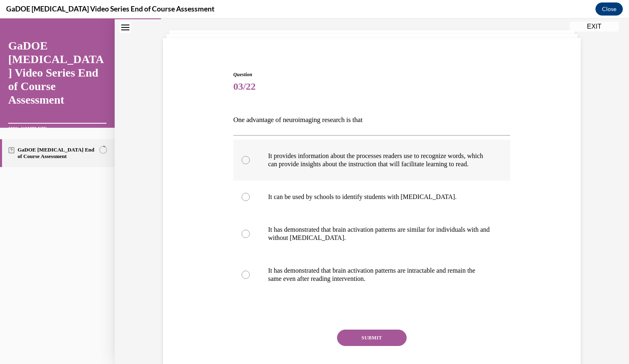
click at [249, 165] on label "It provides information about the processes readers use to recognize words, whi…" at bounding box center [372, 160] width 277 height 41
click at [249, 164] on input "It provides information about the processes readers use to recognize words, whi…" at bounding box center [246, 160] width 8 height 8
radio input "true"
click at [373, 346] on button "SUBMIT" at bounding box center [372, 338] width 70 height 16
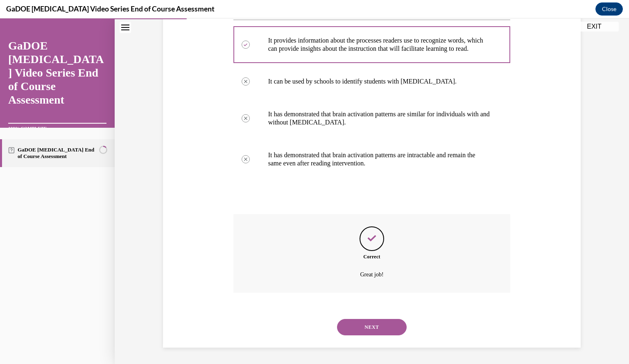
scroll to position [167, 0]
click at [375, 329] on button "NEXT" at bounding box center [372, 327] width 70 height 16
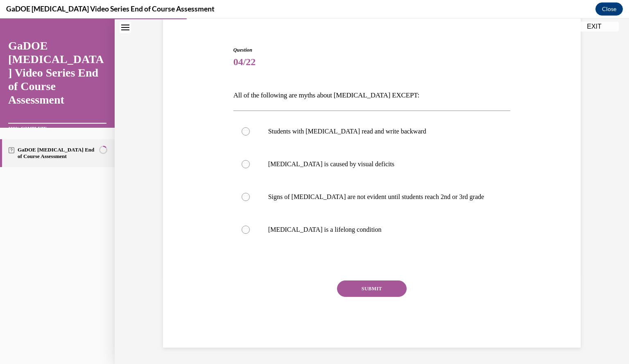
scroll to position [68, 0]
click at [242, 229] on div at bounding box center [246, 230] width 8 height 8
click at [242, 229] on input "Dyslexia is a lifelong condition" at bounding box center [246, 230] width 8 height 8
radio input "true"
click at [374, 282] on button "SUBMIT" at bounding box center [372, 289] width 70 height 16
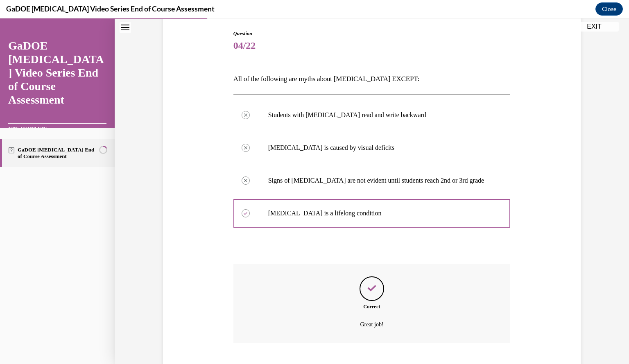
scroll to position [134, 0]
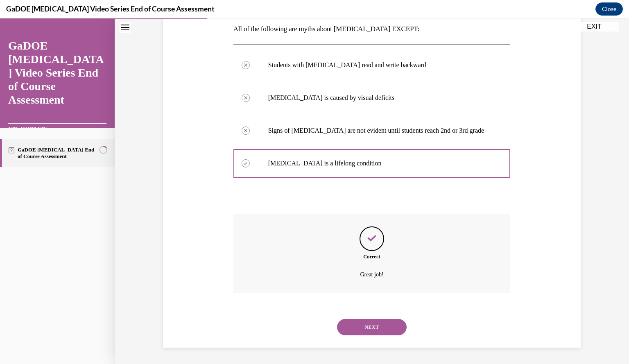
click at [373, 328] on button "NEXT" at bounding box center [372, 327] width 70 height 16
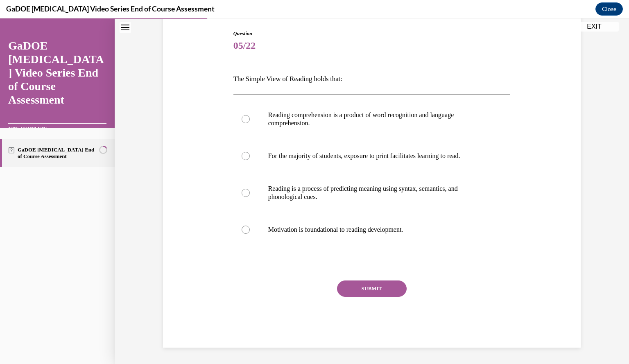
scroll to position [84, 0]
click at [242, 120] on div at bounding box center [246, 119] width 8 height 8
click at [242, 120] on input "Reading comprehension is a product of word recognition and language comprehensi…" at bounding box center [246, 119] width 8 height 8
radio input "true"
click at [368, 285] on button "SUBMIT" at bounding box center [372, 289] width 70 height 16
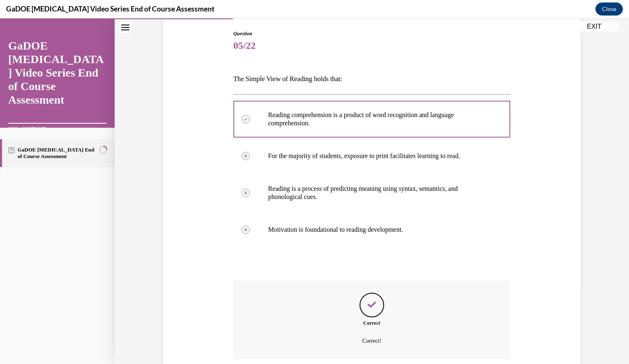
scroll to position [150, 0]
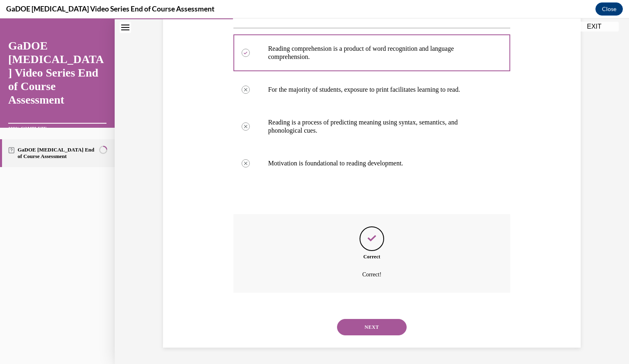
click at [364, 328] on button "NEXT" at bounding box center [372, 327] width 70 height 16
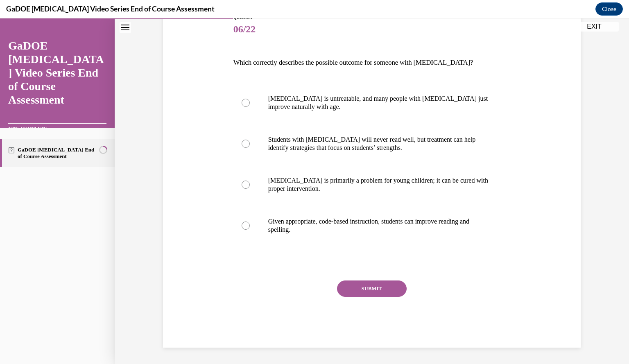
scroll to position [91, 0]
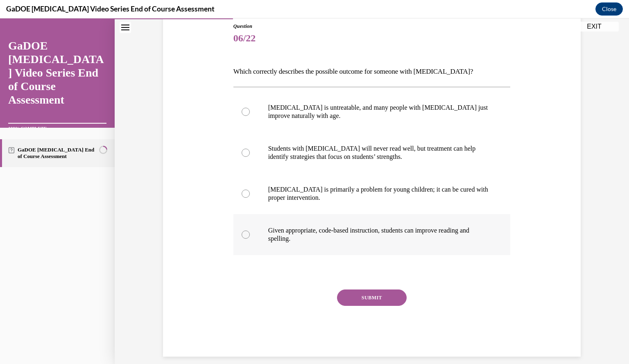
click at [243, 236] on div at bounding box center [246, 235] width 8 height 8
click at [243, 236] on input "Given appropriate, code-based instruction, students can improve reading and spe…" at bounding box center [246, 235] width 8 height 8
radio input "true"
click at [367, 298] on button "SUBMIT" at bounding box center [372, 298] width 70 height 16
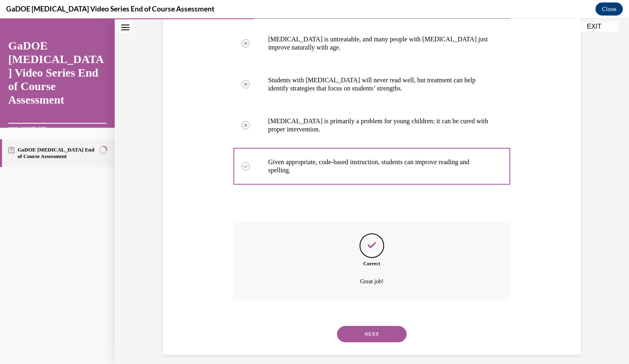
scroll to position [167, 0]
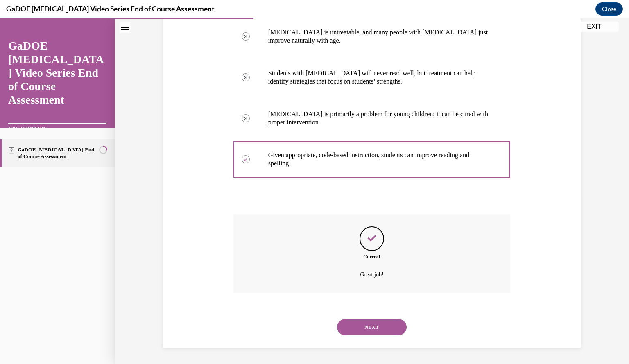
click at [364, 326] on button "NEXT" at bounding box center [372, 327] width 70 height 16
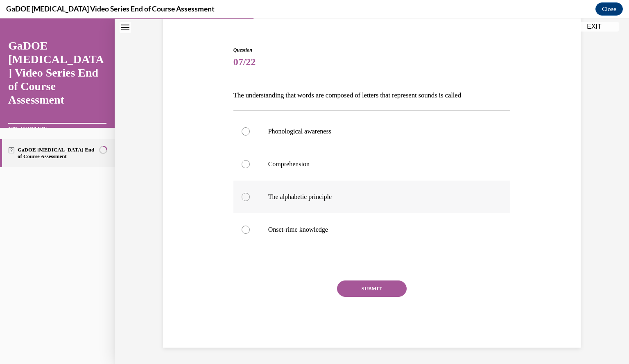
click at [243, 197] on div at bounding box center [246, 197] width 8 height 8
click at [243, 197] on input "The alphabetic principle" at bounding box center [246, 197] width 8 height 8
radio input "true"
click at [365, 288] on button "SUBMIT" at bounding box center [372, 289] width 70 height 16
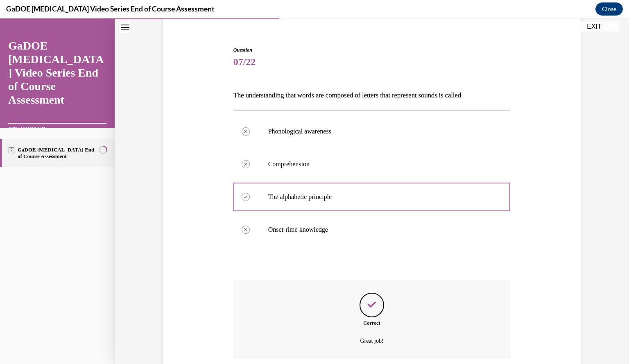
scroll to position [134, 0]
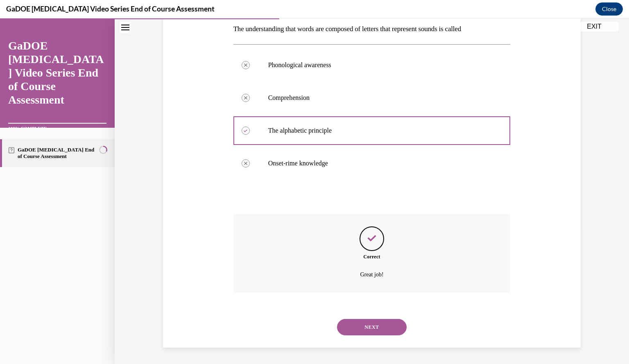
click at [357, 327] on button "NEXT" at bounding box center [372, 327] width 70 height 16
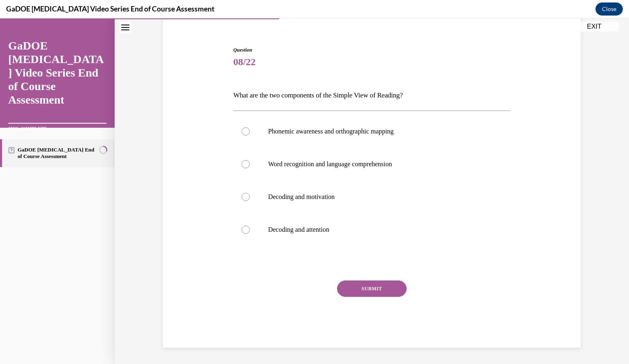
scroll to position [68, 0]
click at [242, 161] on div at bounding box center [246, 164] width 8 height 8
click at [242, 161] on input "Word recognition and language comprehension" at bounding box center [246, 164] width 8 height 8
radio input "true"
click at [351, 287] on button "SUBMIT" at bounding box center [372, 289] width 70 height 16
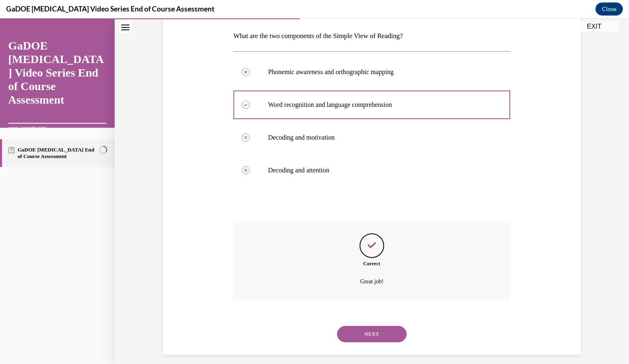
scroll to position [134, 0]
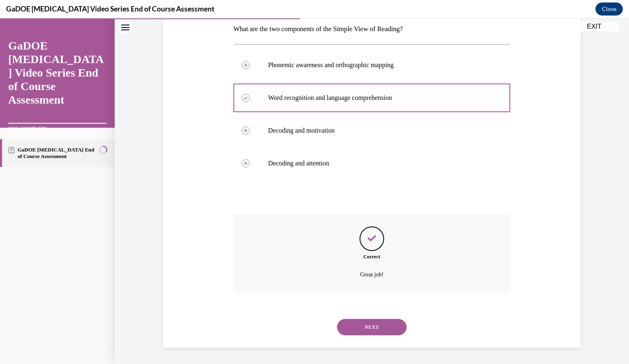
click at [368, 329] on button "NEXT" at bounding box center [372, 327] width 70 height 16
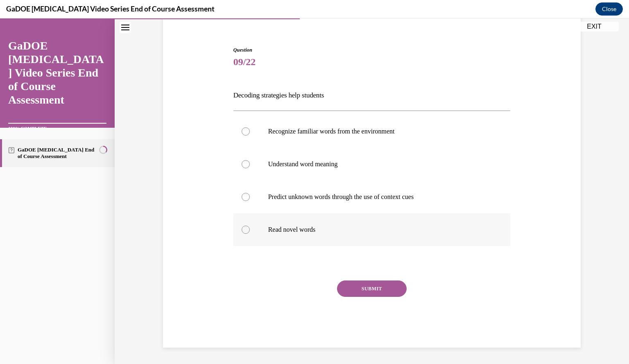
click at [242, 230] on div at bounding box center [246, 230] width 8 height 8
click at [242, 230] on input "Read novel words" at bounding box center [246, 230] width 8 height 8
radio input "true"
click at [383, 290] on button "SUBMIT" at bounding box center [372, 289] width 70 height 16
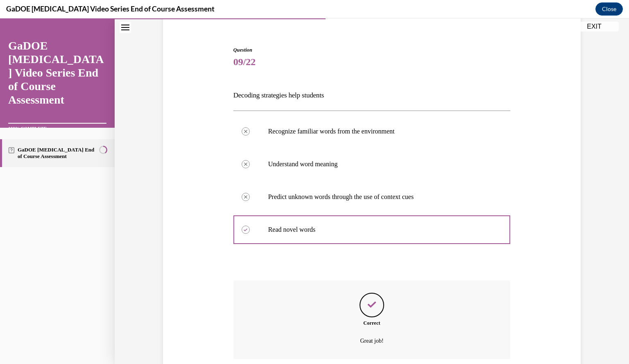
scroll to position [134, 0]
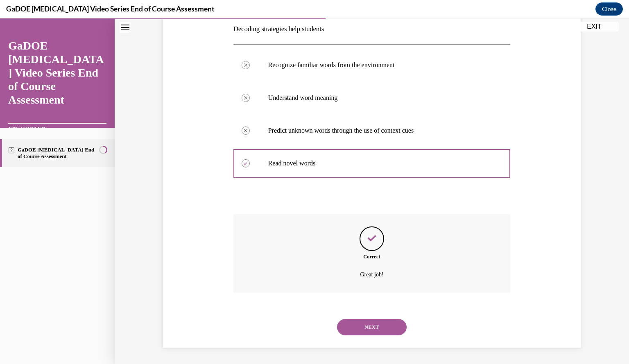
click at [375, 324] on button "NEXT" at bounding box center [372, 327] width 70 height 16
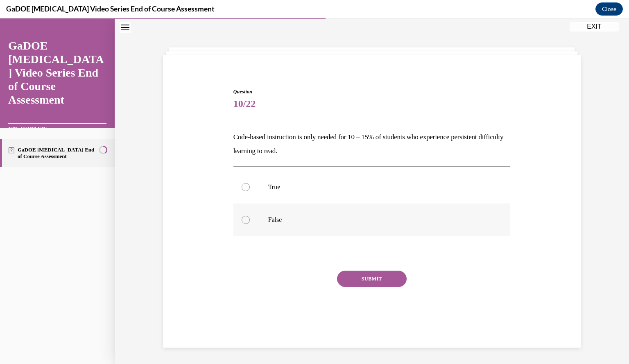
click at [244, 218] on div at bounding box center [246, 220] width 8 height 8
click at [244, 218] on input "False" at bounding box center [246, 220] width 8 height 8
radio input "true"
click at [362, 280] on button "SUBMIT" at bounding box center [372, 279] width 70 height 16
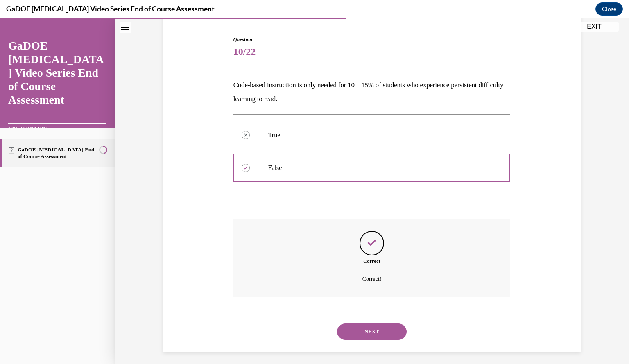
scroll to position [82, 0]
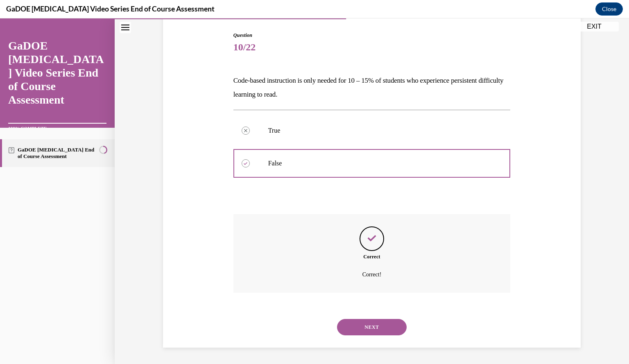
click at [369, 325] on button "NEXT" at bounding box center [372, 327] width 70 height 16
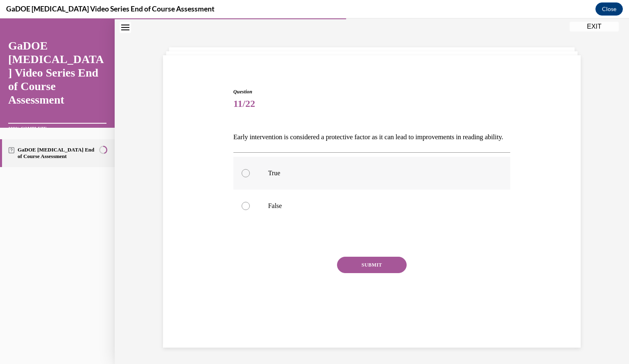
click at [243, 177] on div at bounding box center [246, 173] width 8 height 8
click at [243, 177] on input "True" at bounding box center [246, 173] width 8 height 8
radio input "true"
click at [354, 273] on button "SUBMIT" at bounding box center [372, 265] width 70 height 16
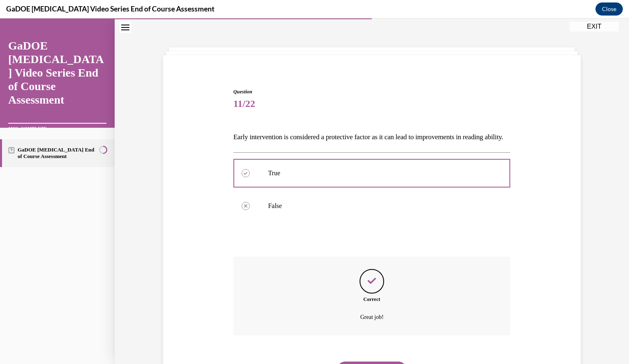
scroll to position [82, 0]
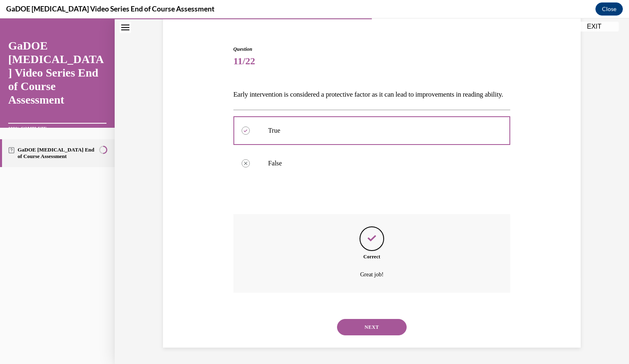
click at [363, 323] on button "NEXT" at bounding box center [372, 327] width 70 height 16
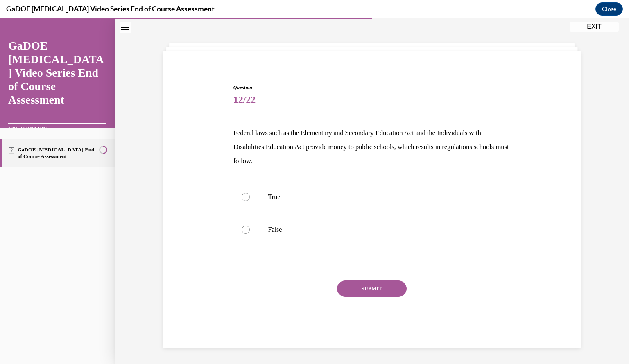
scroll to position [30, 0]
click at [242, 198] on div at bounding box center [246, 197] width 8 height 8
click at [242, 198] on input "True" at bounding box center [246, 197] width 8 height 8
radio input "true"
click at [366, 287] on button "SUBMIT" at bounding box center [372, 289] width 70 height 16
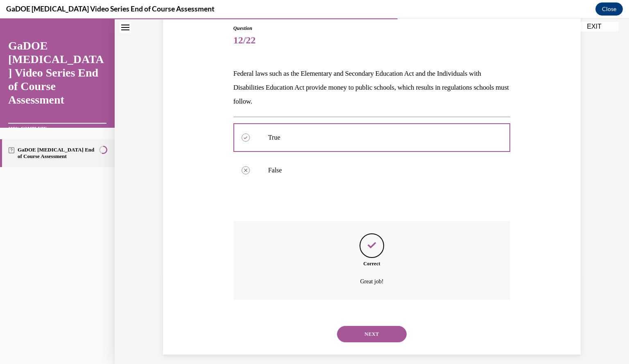
scroll to position [96, 0]
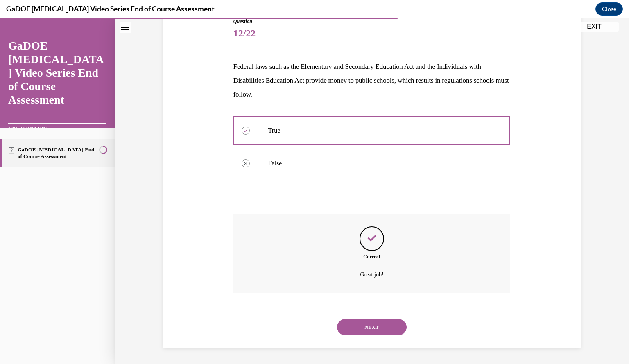
click at [370, 327] on button "NEXT" at bounding box center [372, 327] width 70 height 16
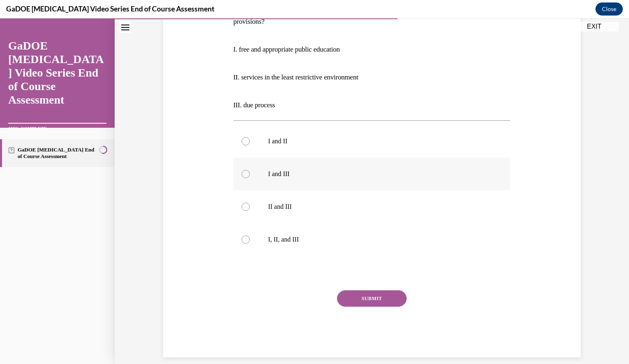
scroll to position [165, 0]
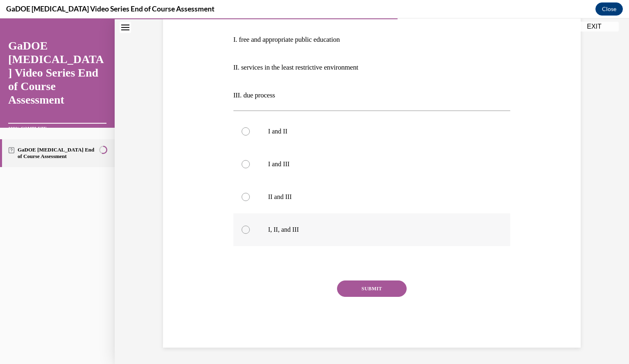
click at [234, 224] on label "I, II, and III" at bounding box center [372, 229] width 277 height 33
click at [242, 226] on input "I, II, and III" at bounding box center [246, 230] width 8 height 8
radio input "true"
click at [388, 291] on button "SUBMIT" at bounding box center [372, 289] width 70 height 16
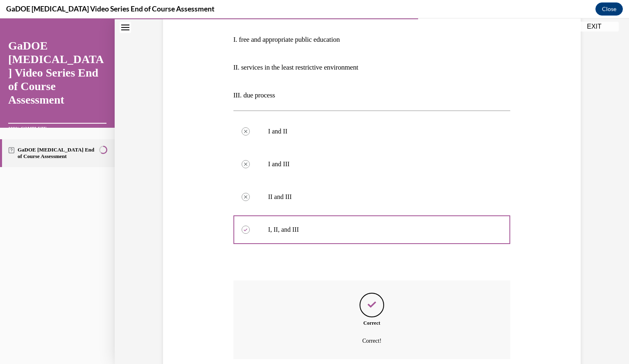
click at [275, 286] on div "Correct Correct!" at bounding box center [372, 320] width 277 height 79
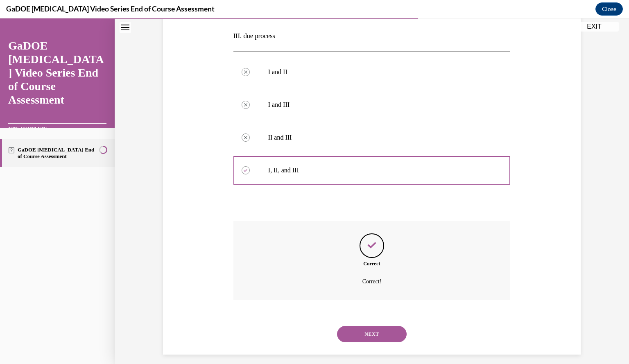
scroll to position [231, 0]
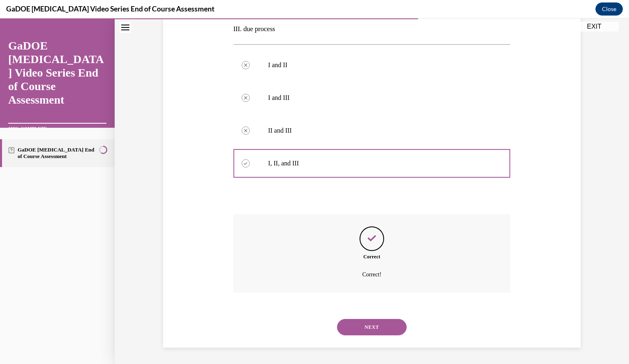
click at [383, 326] on button "NEXT" at bounding box center [372, 327] width 70 height 16
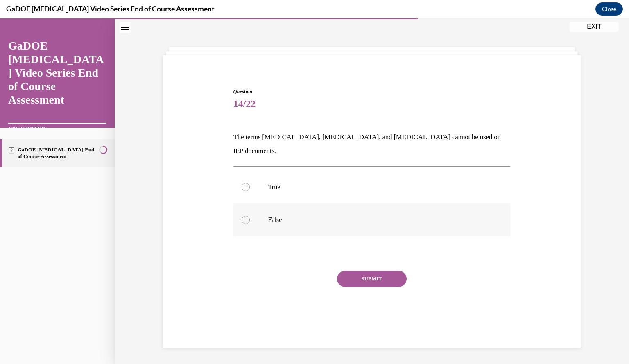
click at [240, 211] on label "False" at bounding box center [372, 220] width 277 height 33
click at [242, 216] on input "False" at bounding box center [246, 220] width 8 height 8
radio input "true"
click at [368, 271] on button "SUBMIT" at bounding box center [372, 279] width 70 height 16
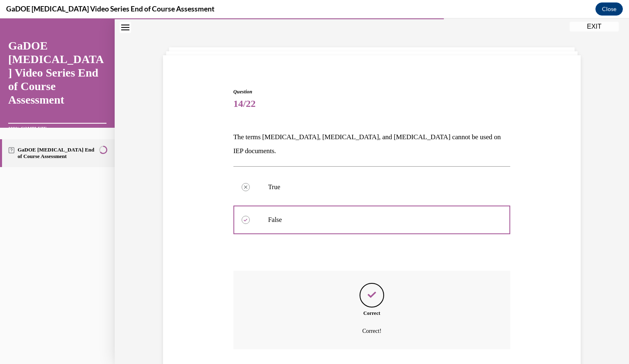
scroll to position [68, 0]
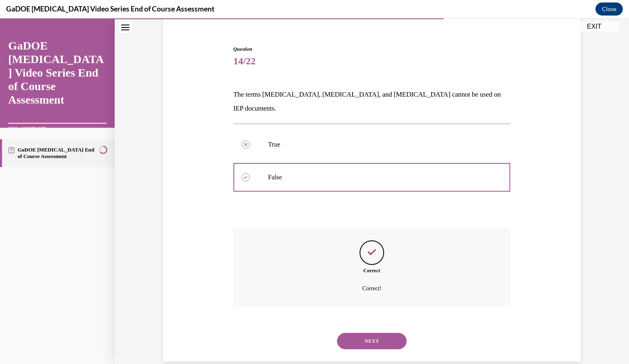
click at [361, 333] on button "NEXT" at bounding box center [372, 341] width 70 height 16
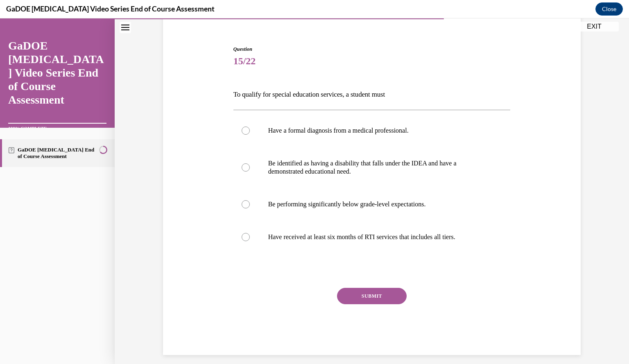
scroll to position [43, 0]
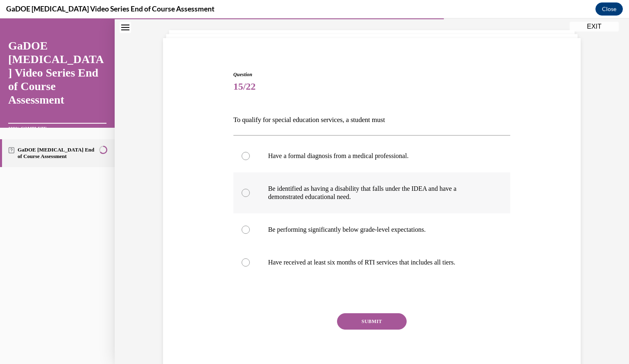
click at [242, 191] on div at bounding box center [246, 193] width 8 height 8
click at [242, 191] on input "Be identified as having a disability that falls under the IDEA and have a demon…" at bounding box center [246, 193] width 8 height 8
radio input "true"
click at [386, 318] on button "SUBMIT" at bounding box center [372, 321] width 70 height 16
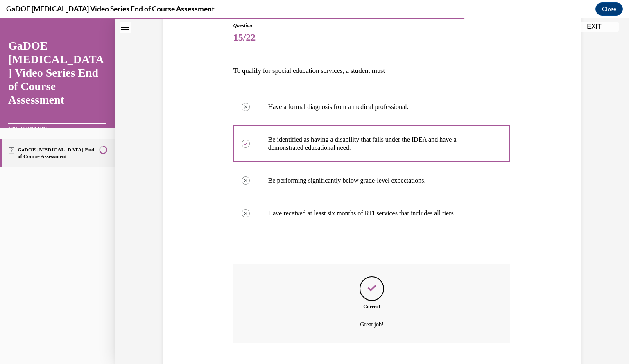
scroll to position [142, 0]
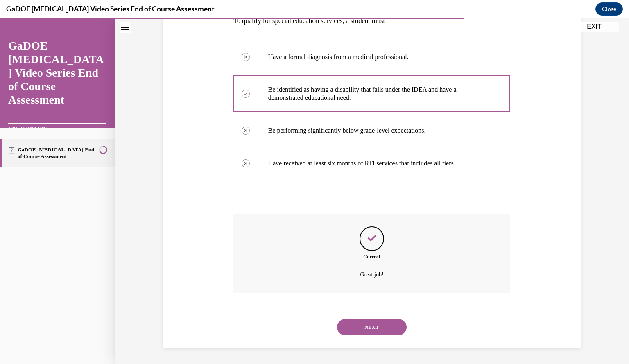
click at [382, 325] on button "NEXT" at bounding box center [372, 327] width 70 height 16
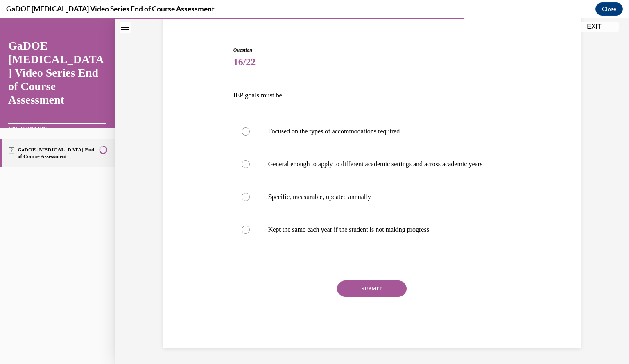
scroll to position [76, 0]
click at [244, 196] on div at bounding box center [246, 197] width 8 height 8
click at [244, 196] on input "Specific, measurable, updated annually" at bounding box center [246, 197] width 8 height 8
radio input "true"
click at [359, 281] on button "SUBMIT" at bounding box center [372, 289] width 70 height 16
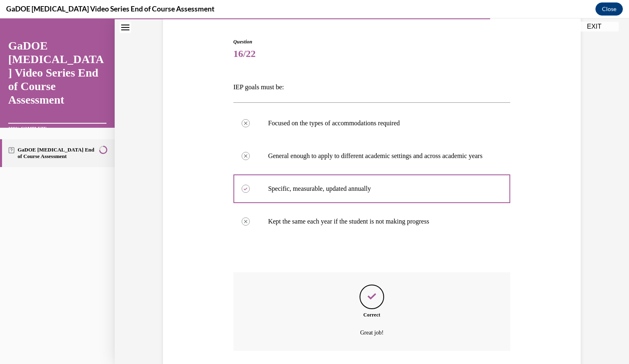
scroll to position [142, 0]
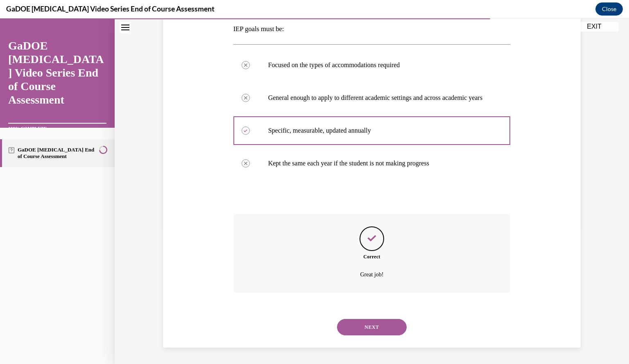
click at [360, 327] on button "NEXT" at bounding box center [372, 327] width 70 height 16
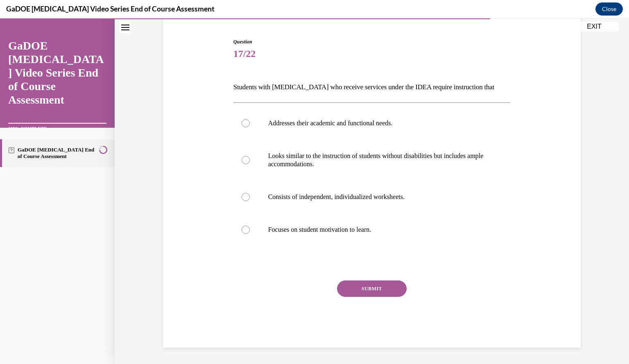
scroll to position [76, 0]
click at [244, 122] on div at bounding box center [246, 123] width 8 height 8
click at [244, 122] on input "Addresses their academic and functional needs." at bounding box center [246, 123] width 8 height 8
radio input "true"
click at [371, 290] on button "SUBMIT" at bounding box center [372, 289] width 70 height 16
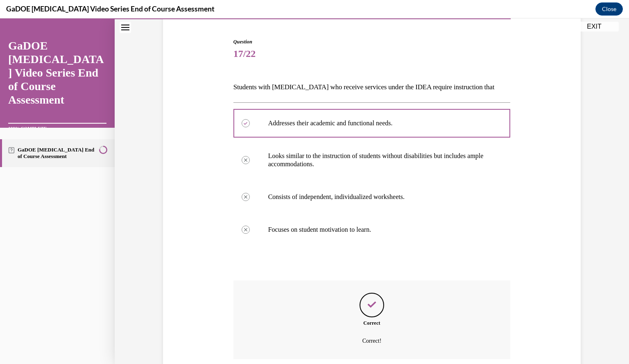
scroll to position [142, 0]
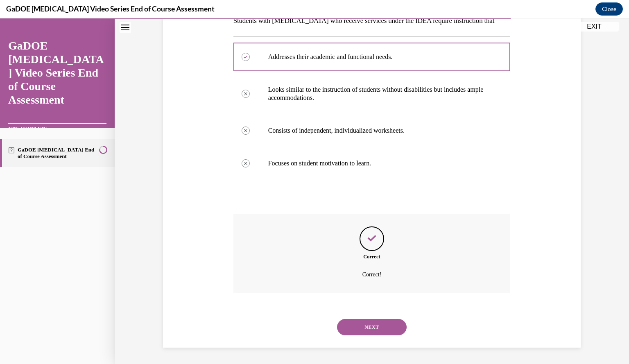
click at [371, 327] on button "NEXT" at bounding box center [372, 327] width 70 height 16
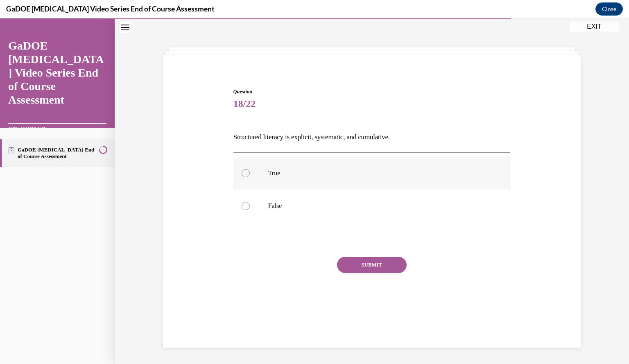
click at [242, 172] on div at bounding box center [246, 173] width 8 height 8
click at [242, 172] on input "True" at bounding box center [246, 173] width 8 height 8
radio input "true"
click at [365, 267] on button "SUBMIT" at bounding box center [372, 265] width 70 height 16
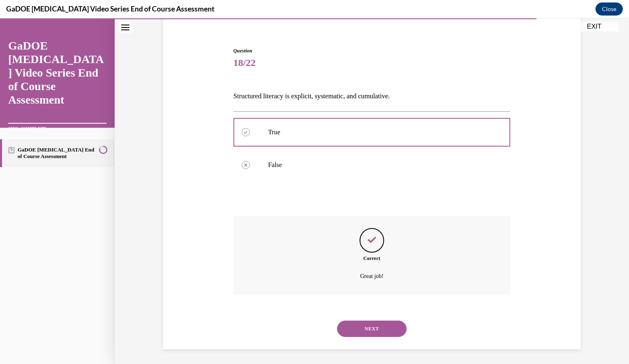
scroll to position [68, 0]
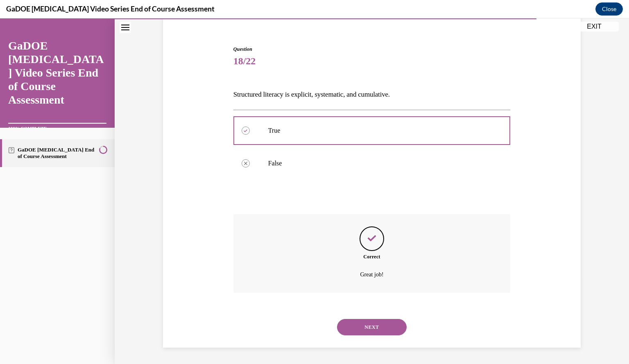
click at [363, 320] on button "NEXT" at bounding box center [372, 327] width 70 height 16
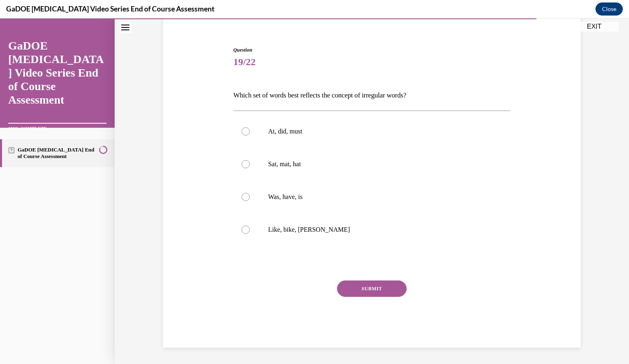
scroll to position [42, 0]
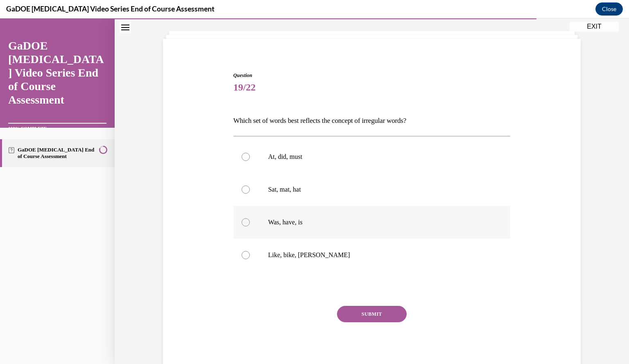
click at [242, 222] on div at bounding box center [246, 222] width 8 height 8
click at [242, 222] on input "Was, have, is" at bounding box center [246, 222] width 8 height 8
radio input "true"
click at [367, 315] on button "SUBMIT" at bounding box center [372, 314] width 70 height 16
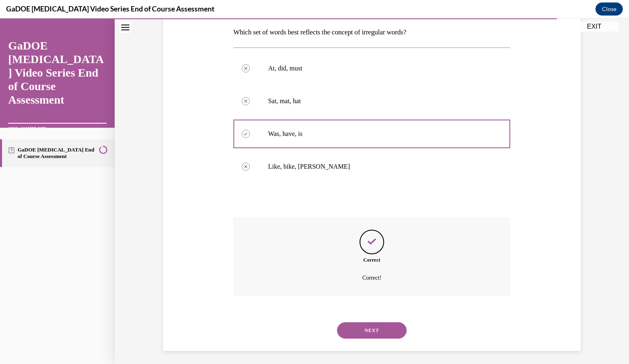
scroll to position [134, 0]
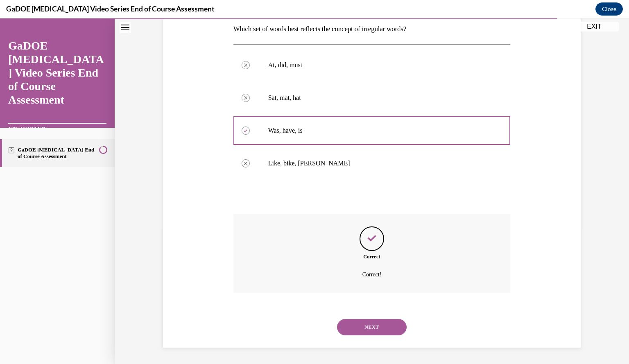
click at [360, 324] on button "NEXT" at bounding box center [372, 327] width 70 height 16
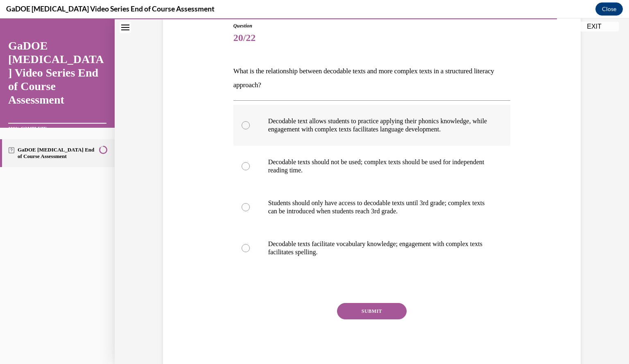
click at [243, 125] on div at bounding box center [246, 125] width 8 height 8
click at [243, 125] on input "Decodable text allows students to practice applying their phonics knowledge, wh…" at bounding box center [246, 125] width 8 height 8
radio input "true"
click at [383, 309] on button "SUBMIT" at bounding box center [372, 311] width 70 height 16
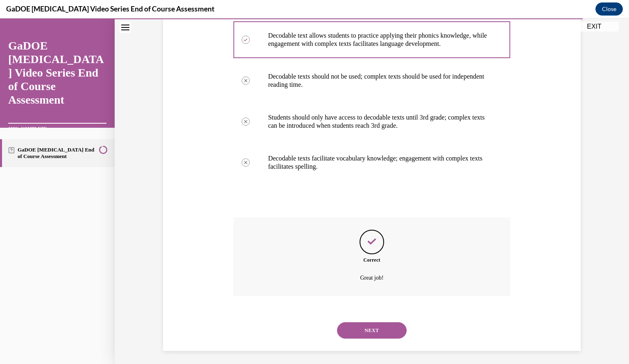
scroll to position [181, 0]
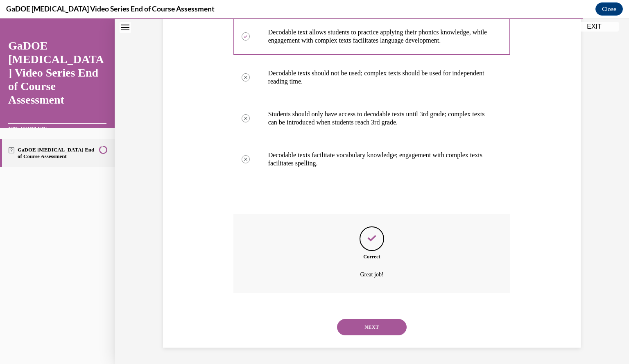
click at [369, 330] on button "NEXT" at bounding box center [372, 327] width 70 height 16
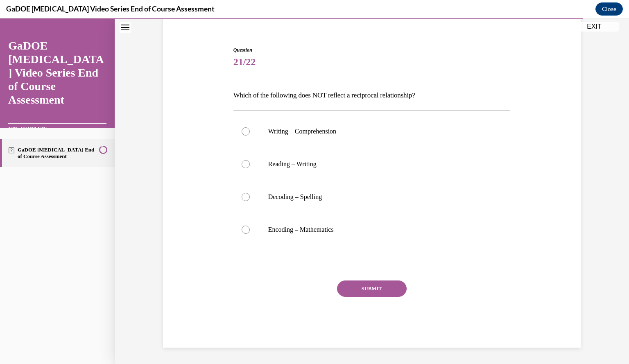
scroll to position [68, 0]
click at [242, 230] on div at bounding box center [246, 230] width 8 height 8
click at [242, 230] on input "Encoding – Mathematics" at bounding box center [246, 230] width 8 height 8
radio input "true"
click at [386, 286] on button "SUBMIT" at bounding box center [372, 289] width 70 height 16
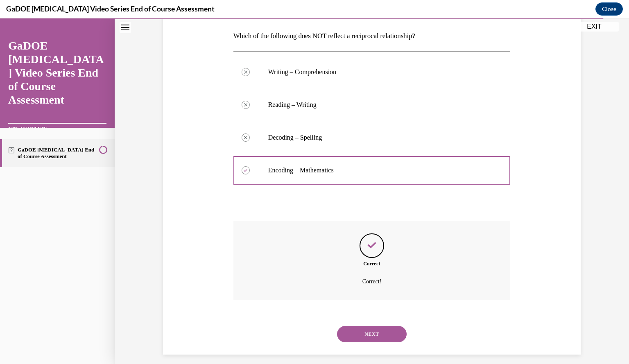
scroll to position [134, 0]
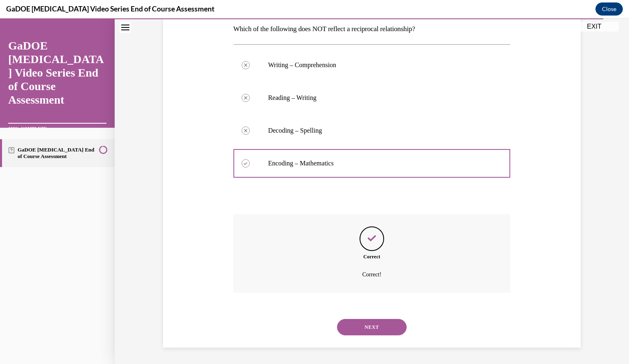
click at [362, 327] on button "NEXT" at bounding box center [372, 327] width 70 height 16
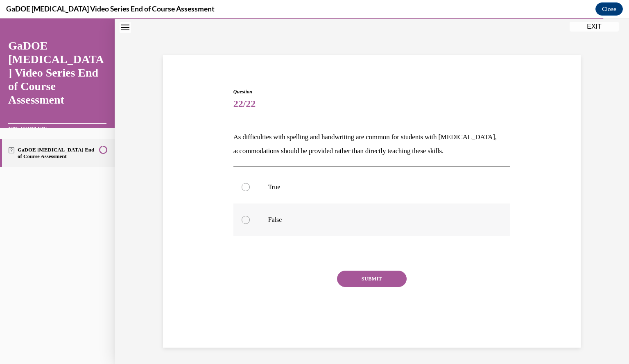
click at [243, 216] on div at bounding box center [246, 220] width 8 height 8
click at [243, 216] on input "False" at bounding box center [246, 220] width 8 height 8
radio input "true"
click at [368, 280] on button "SUBMIT" at bounding box center [372, 279] width 70 height 16
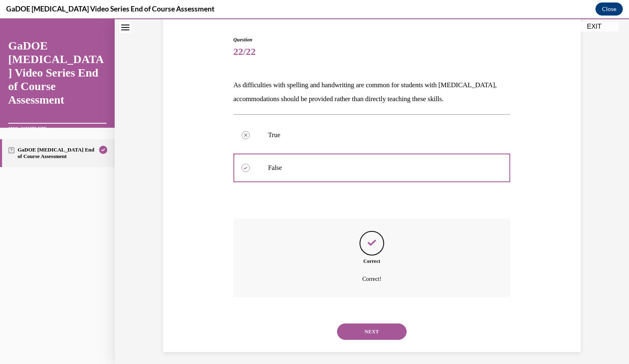
scroll to position [82, 0]
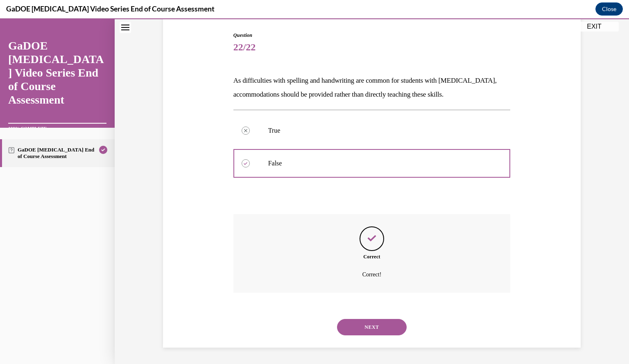
click at [370, 329] on button "NEXT" at bounding box center [372, 327] width 70 height 16
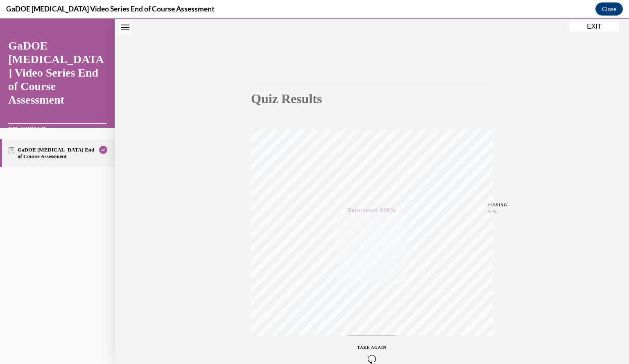
scroll to position [0, 0]
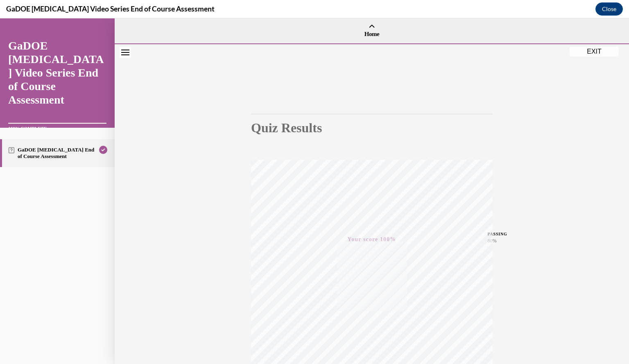
click at [592, 48] on button "EXIT" at bounding box center [594, 52] width 49 height 10
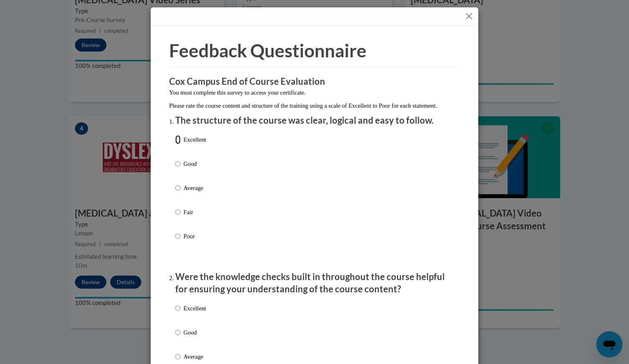
click at [175, 144] on input "Excellent" at bounding box center [177, 139] width 5 height 9
radio input "true"
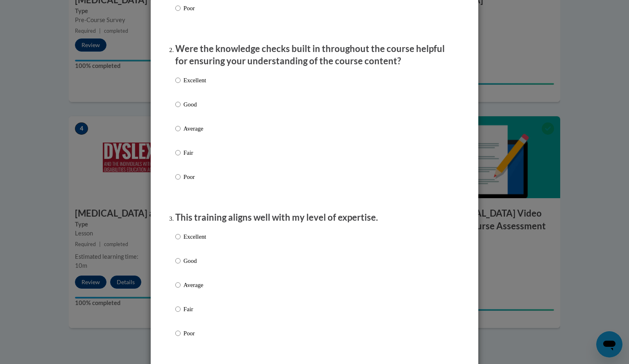
scroll to position [230, 0]
click at [175, 83] on input "Excellent" at bounding box center [177, 78] width 5 height 9
radio input "true"
click at [175, 240] on input "Excellent" at bounding box center [177, 235] width 5 height 9
radio input "true"
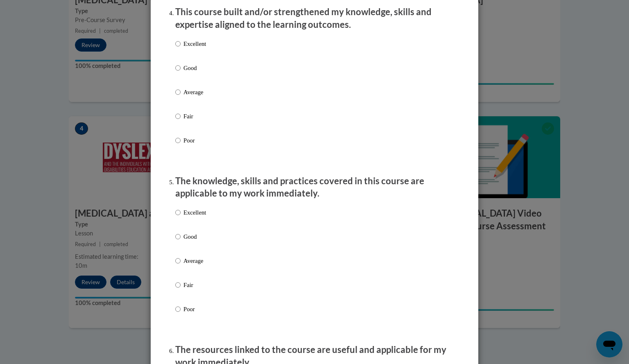
scroll to position [592, 0]
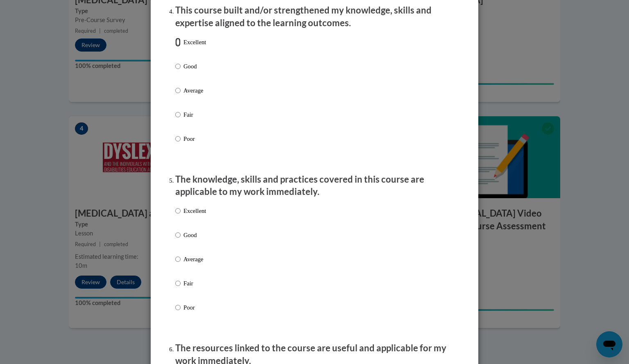
click at [177, 47] on input "Excellent" at bounding box center [177, 42] width 5 height 9
radio input "true"
click at [175, 215] on input "Excellent" at bounding box center [177, 210] width 5 height 9
radio input "true"
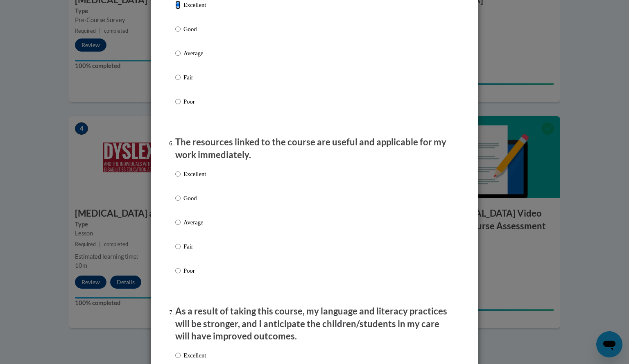
scroll to position [822, 0]
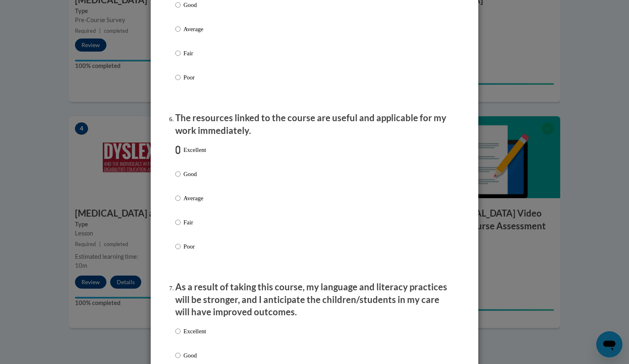
click at [175, 154] on input "Excellent" at bounding box center [177, 149] width 5 height 9
radio input "true"
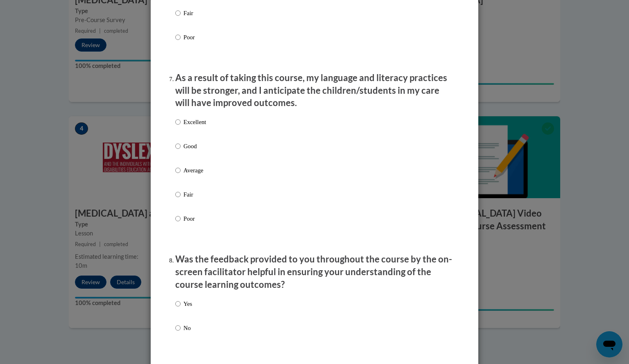
scroll to position [1032, 0]
click at [175, 150] on input "Good" at bounding box center [177, 145] width 5 height 9
radio input "true"
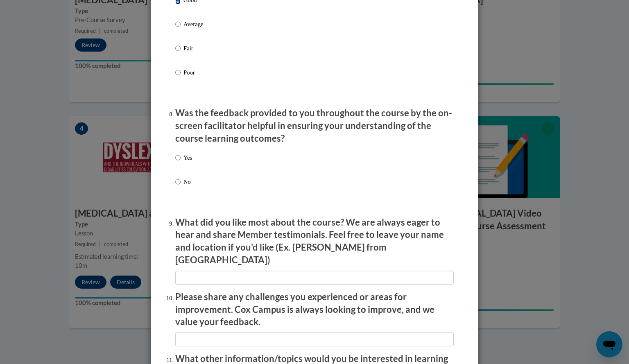
scroll to position [1191, 0]
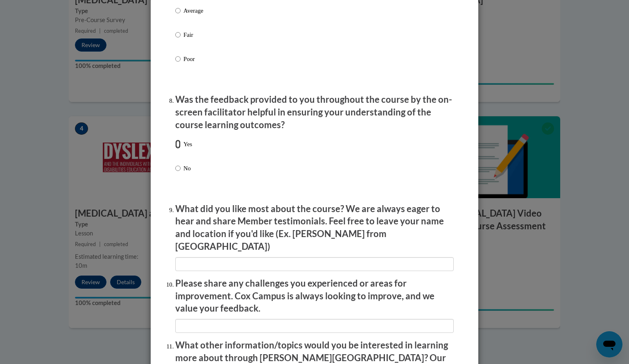
click at [175, 149] on input "Yes" at bounding box center [177, 144] width 5 height 9
radio input "true"
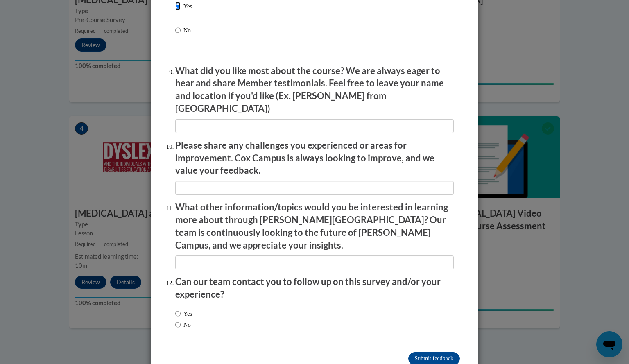
scroll to position [1332, 0]
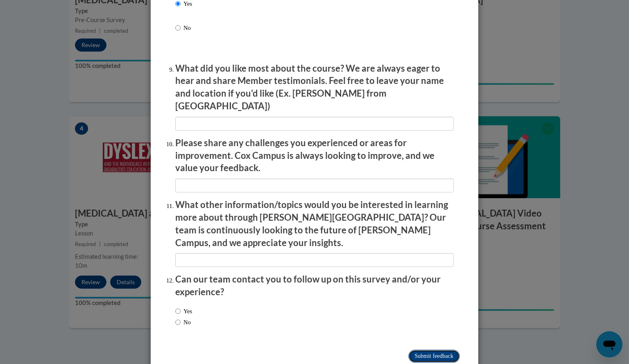
click at [425, 350] on input "Submit feedback" at bounding box center [434, 356] width 52 height 13
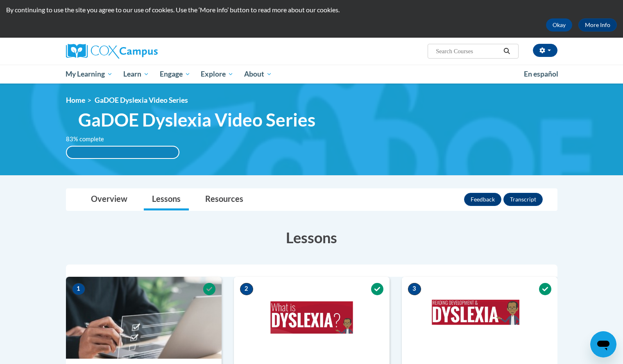
scroll to position [23, 0]
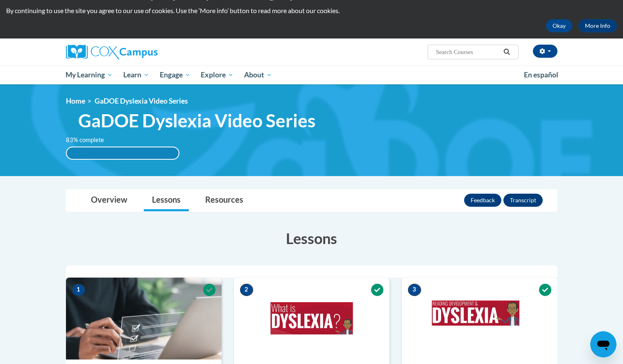
click at [531, 199] on button "Transcript" at bounding box center [523, 200] width 39 height 13
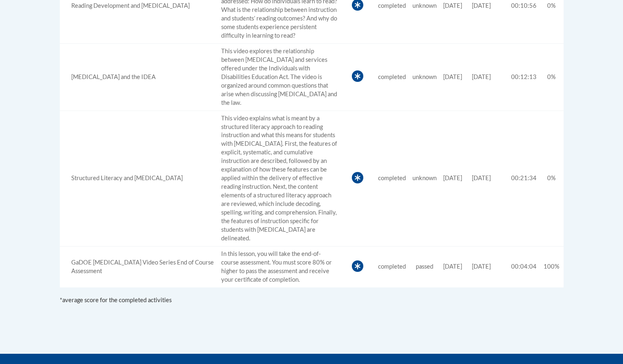
scroll to position [508, 0]
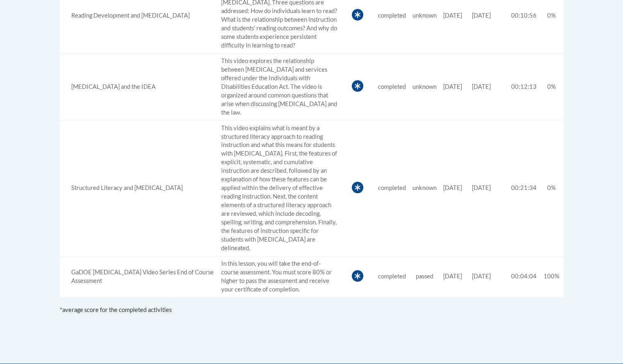
click at [463, 256] on td "Date Started [DATE]" at bounding box center [454, 276] width 29 height 41
click at [345, 256] on td "Required" at bounding box center [358, 276] width 34 height 41
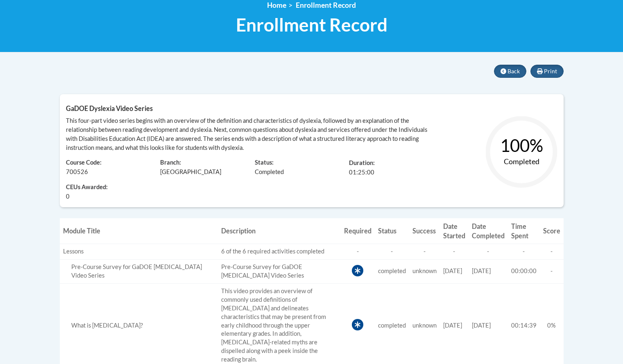
scroll to position [84, 0]
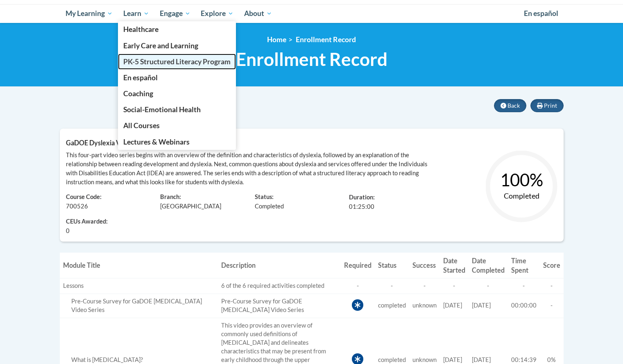
click at [143, 58] on span "PK-5 Structured Literacy Program" at bounding box center [176, 61] width 107 height 9
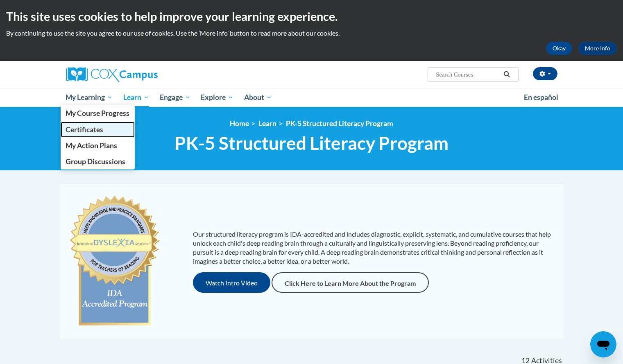
click at [91, 123] on link "Certificates" at bounding box center [98, 130] width 75 height 16
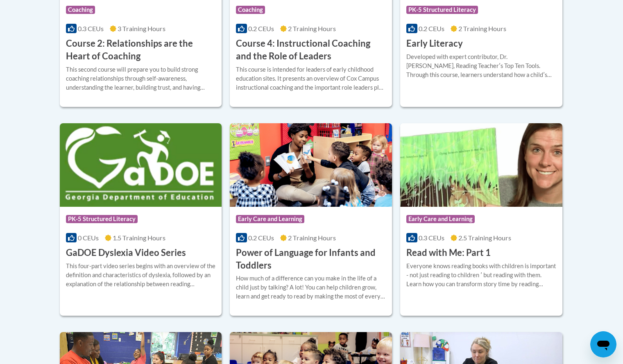
scroll to position [572, 0]
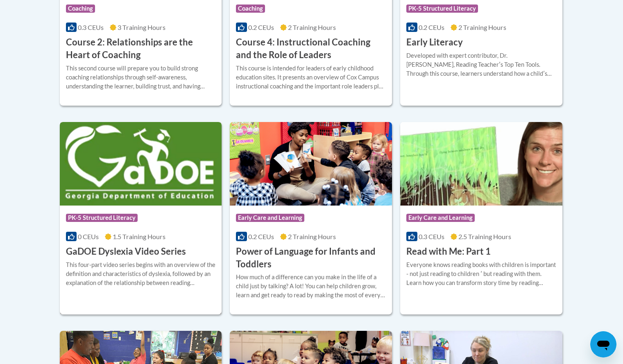
click at [171, 209] on div "Course Category: PK-5 Structured Literacy 0 CEUs 1.5 Training Hours COURSE GaDO…" at bounding box center [141, 232] width 162 height 52
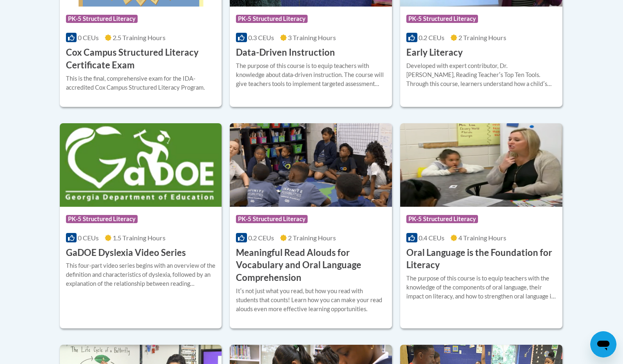
scroll to position [449, 0]
